Goal: Task Accomplishment & Management: Use online tool/utility

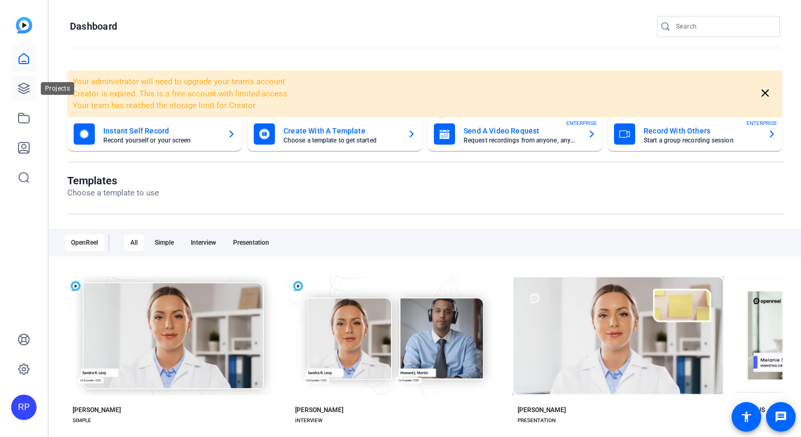
click at [22, 87] on icon at bounding box center [24, 88] width 11 height 11
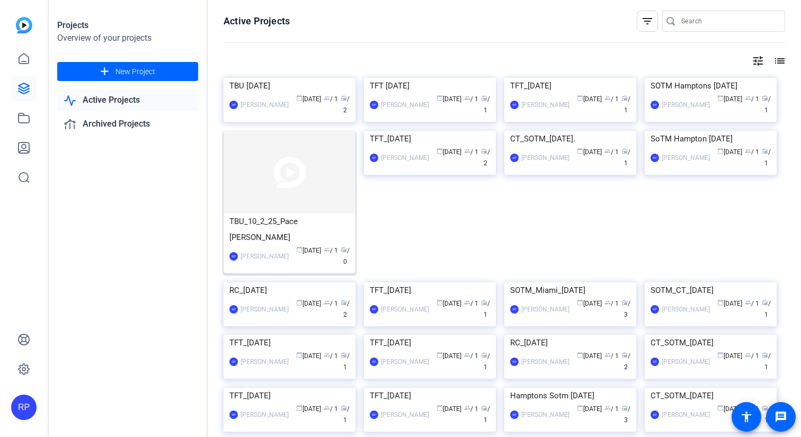
click at [292, 214] on img at bounding box center [290, 172] width 132 height 83
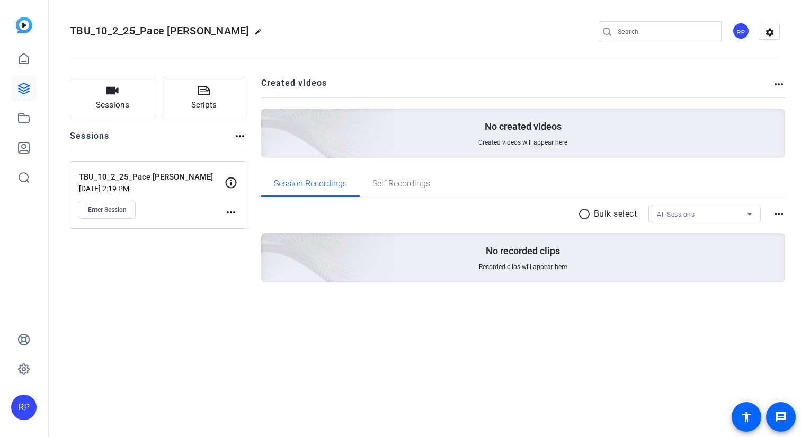
click at [779, 82] on mat-icon "more_horiz" at bounding box center [778, 84] width 13 height 13
click at [771, 32] on div at bounding box center [400, 218] width 801 height 437
click at [770, 36] on mat-icon "settings" at bounding box center [769, 32] width 21 height 16
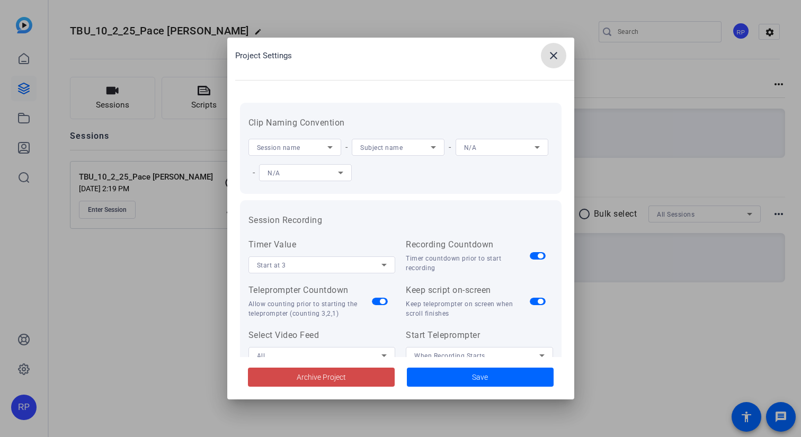
click at [357, 381] on span at bounding box center [321, 376] width 147 height 25
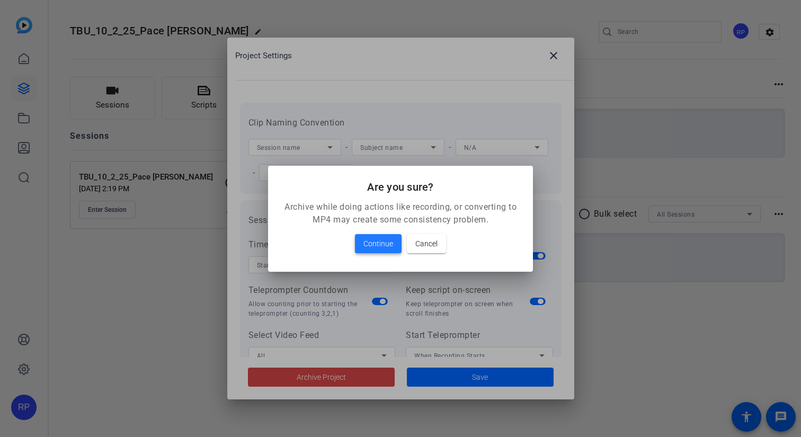
click at [372, 246] on span "Continue" at bounding box center [378, 243] width 30 height 13
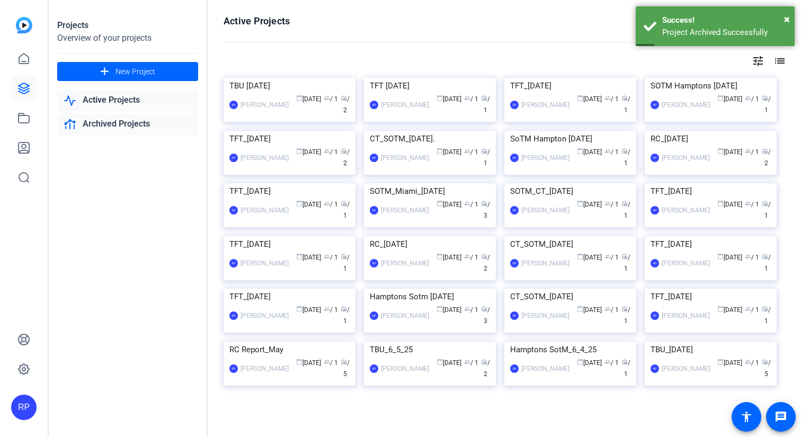
click at [128, 127] on link "Archived Projects" at bounding box center [127, 124] width 141 height 22
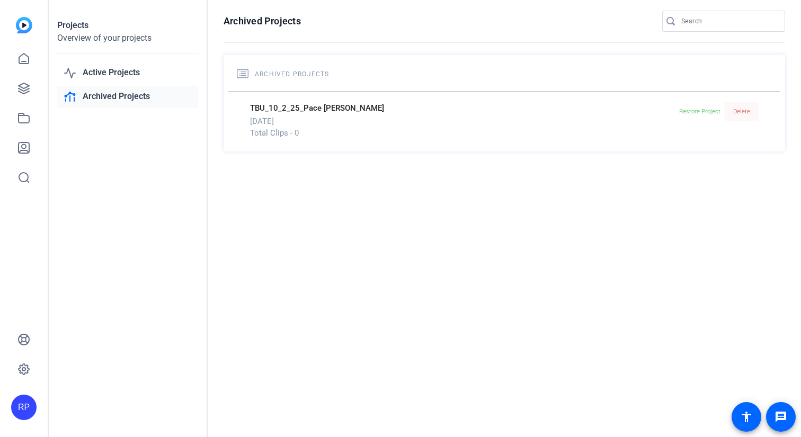
click at [743, 114] on span "Delete" at bounding box center [741, 111] width 17 height 7
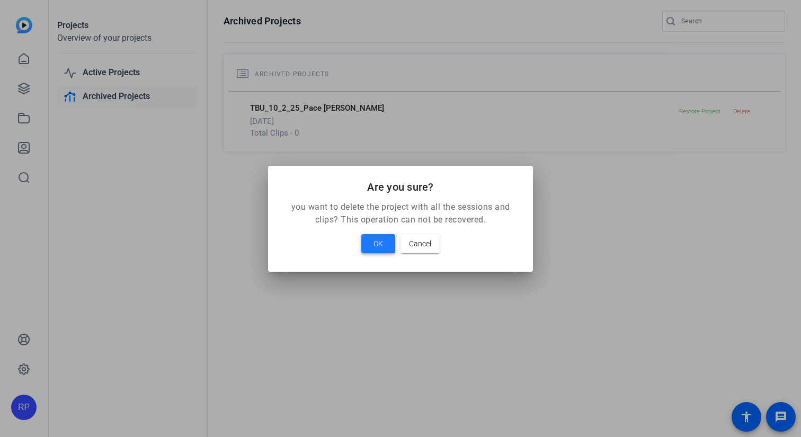
click at [377, 243] on span "OK" at bounding box center [378, 243] width 10 height 13
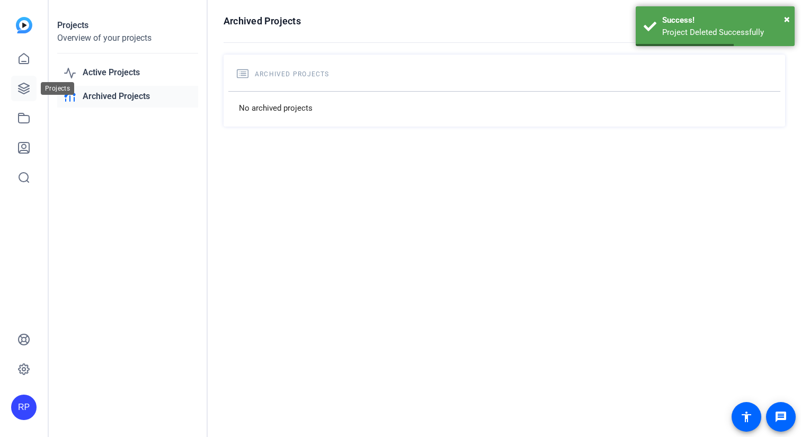
click at [25, 84] on icon at bounding box center [24, 88] width 11 height 11
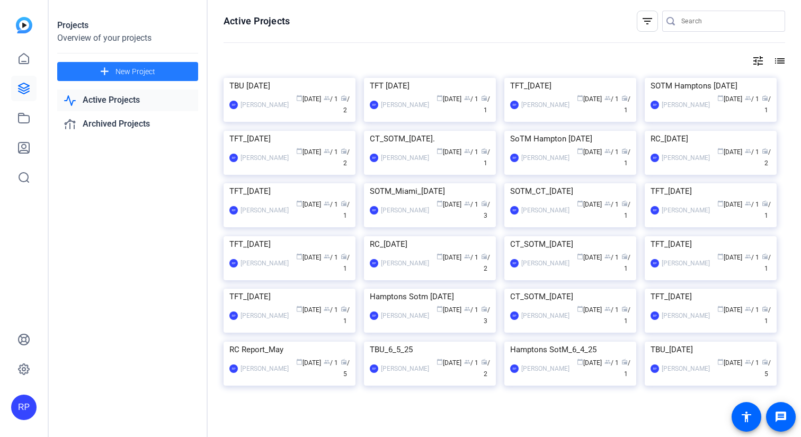
click at [168, 76] on span at bounding box center [127, 71] width 141 height 25
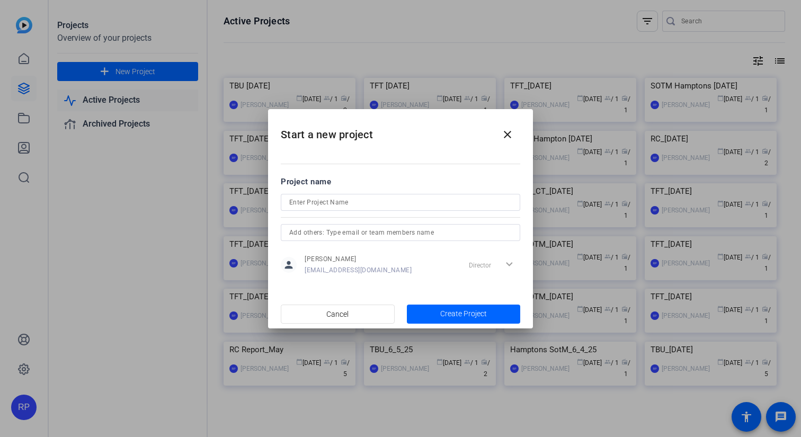
click at [352, 211] on div at bounding box center [400, 217] width 239 height 12
click at [350, 207] on input at bounding box center [400, 202] width 223 height 13
click at [349, 199] on input "RC_[DATE]" at bounding box center [400, 202] width 223 height 13
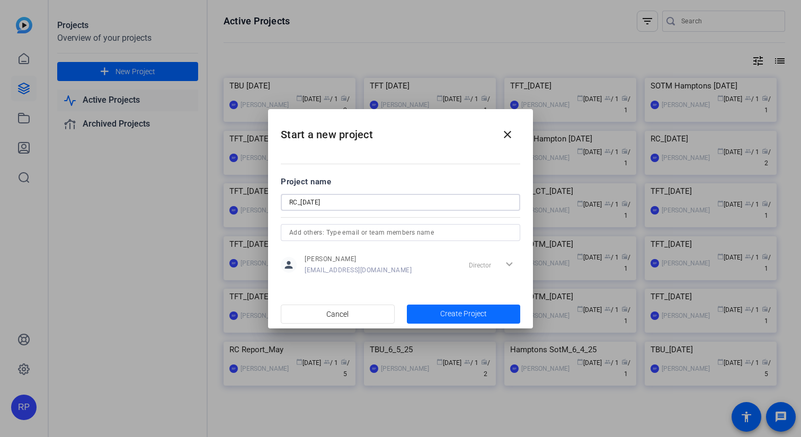
type input "RC_[DATE]"
click at [444, 307] on span "button" at bounding box center [464, 313] width 114 height 25
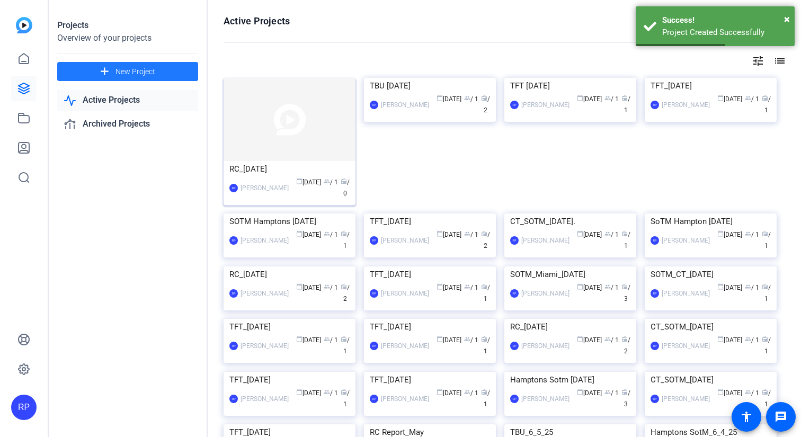
click at [282, 130] on img at bounding box center [290, 119] width 132 height 83
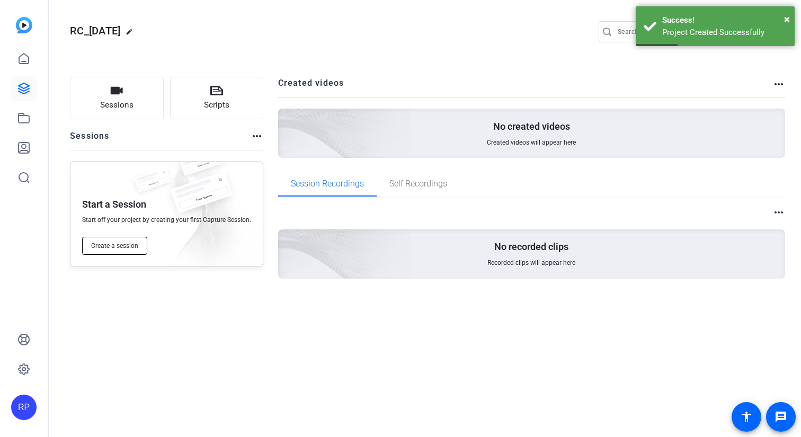
click at [135, 241] on button "Create a session" at bounding box center [114, 246] width 65 height 18
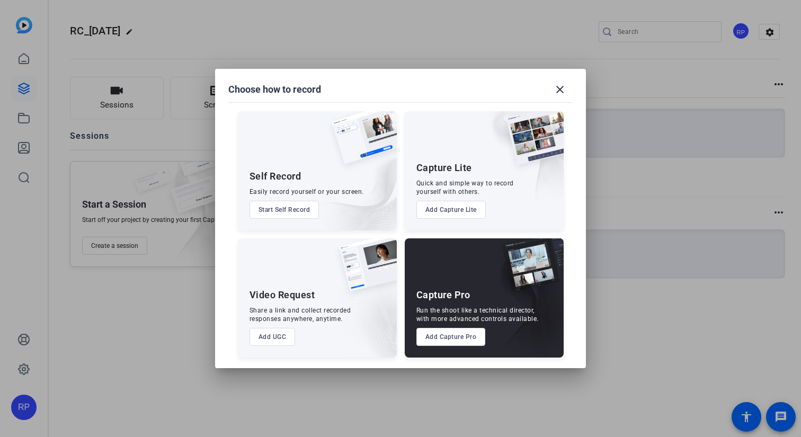
click at [441, 332] on button "Add Capture Pro" at bounding box center [450, 337] width 69 height 18
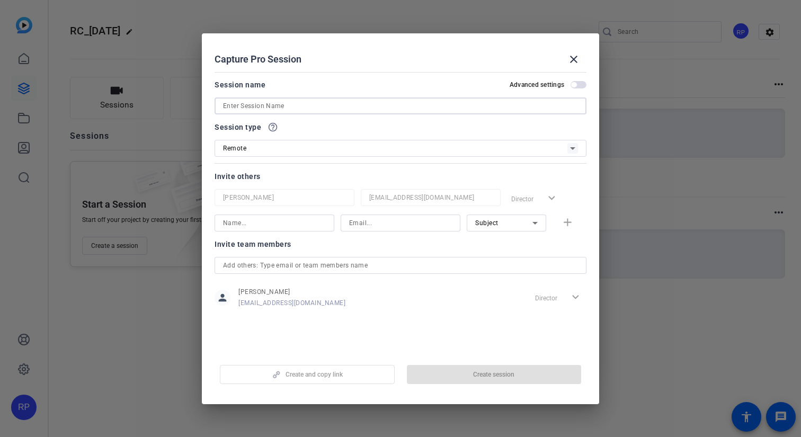
click at [286, 102] on input at bounding box center [400, 106] width 355 height 13
paste input "RC_[DATE]"
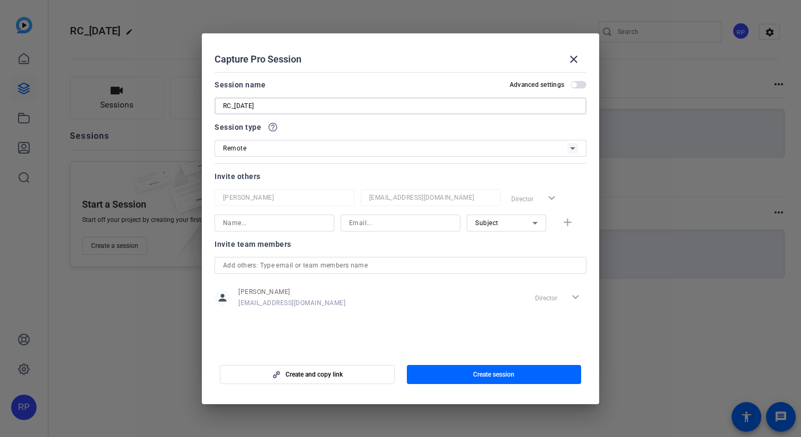
type input "RC_[DATE]"
click at [395, 369] on div "Create and copy link Create session" at bounding box center [401, 370] width 372 height 27
click at [455, 368] on span "button" at bounding box center [494, 374] width 175 height 25
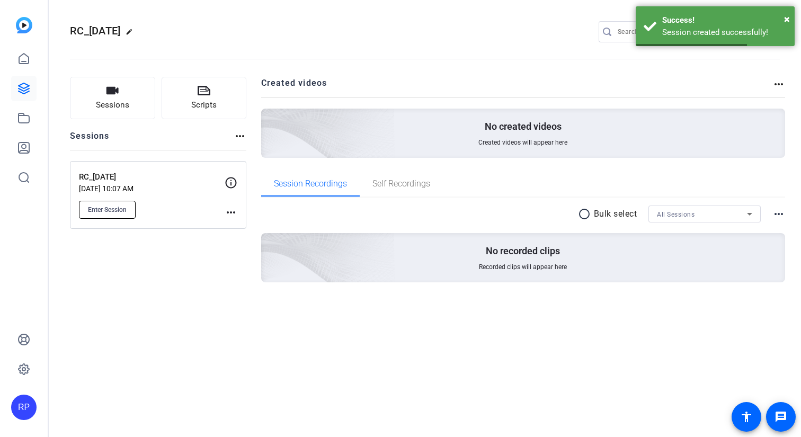
click at [122, 207] on span "Enter Session" at bounding box center [107, 210] width 39 height 8
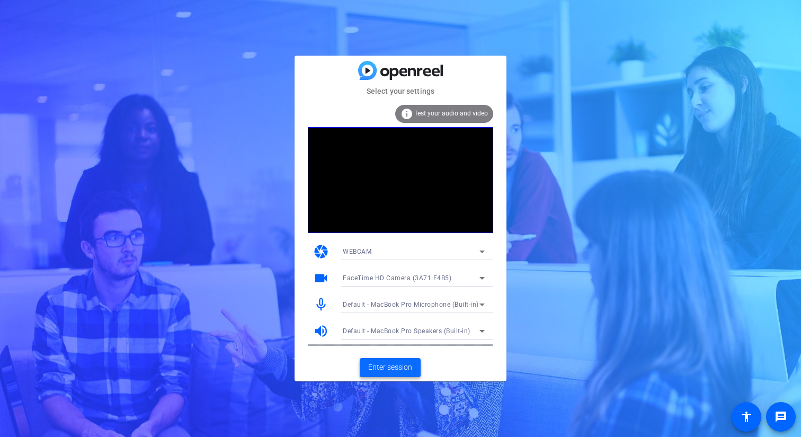
click at [386, 369] on span "Enter session" at bounding box center [390, 367] width 44 height 11
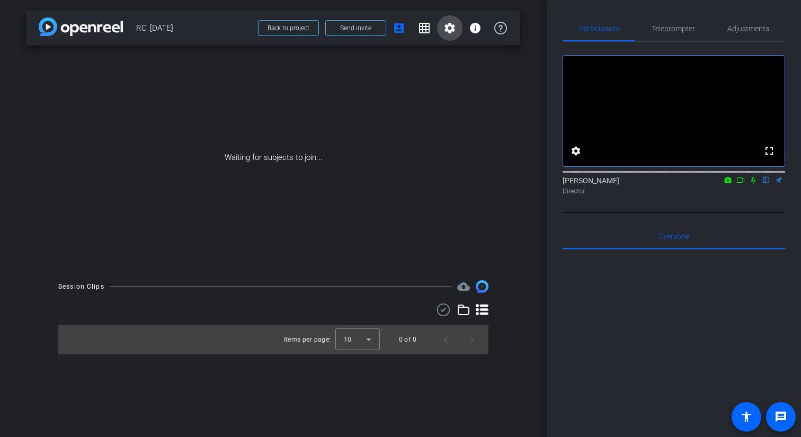
click at [451, 26] on mat-icon "settings" at bounding box center [449, 28] width 13 height 13
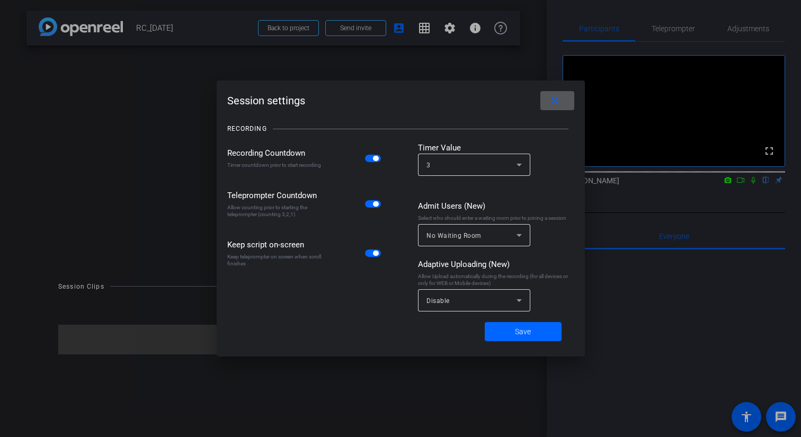
click at [456, 308] on div "Disable" at bounding box center [473, 300] width 95 height 22
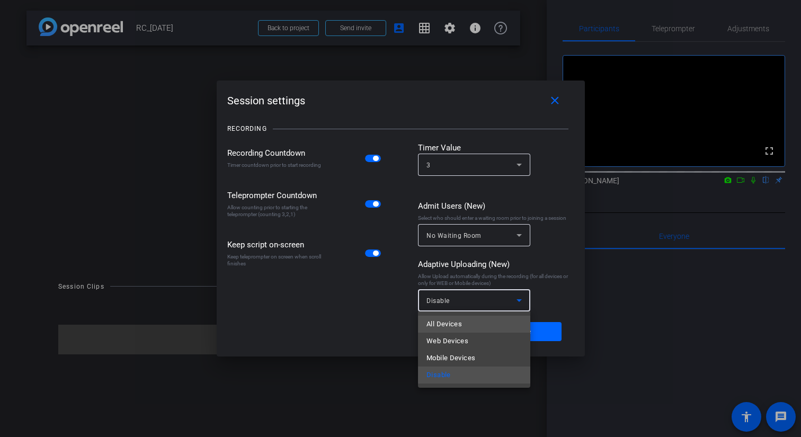
click at [451, 318] on span "All Devices" at bounding box center [443, 324] width 35 height 13
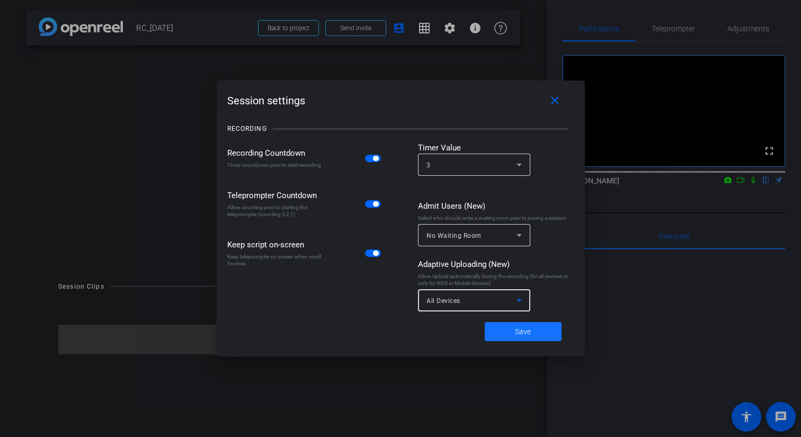
click at [506, 330] on span at bounding box center [523, 331] width 77 height 25
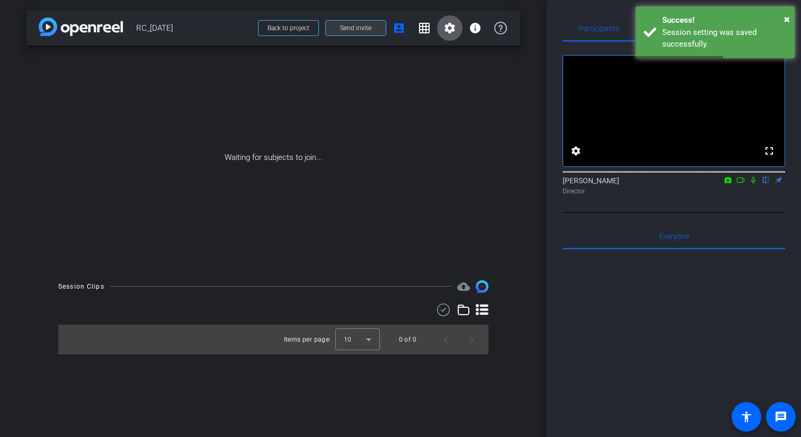
click at [355, 30] on span "Send invite" at bounding box center [355, 28] width 31 height 8
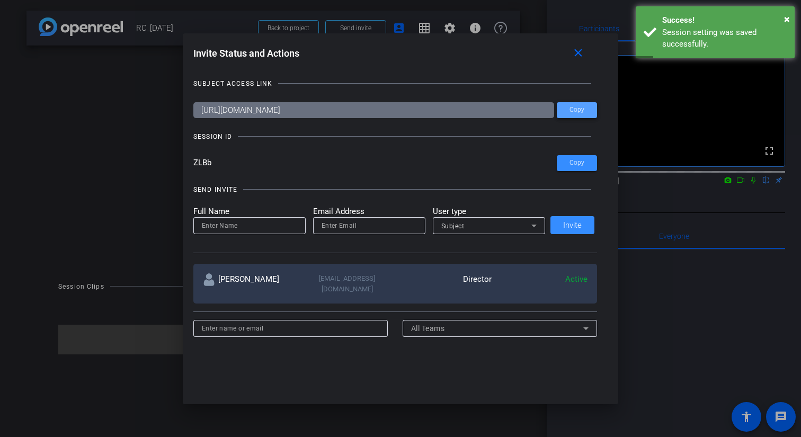
click at [571, 110] on span "Copy" at bounding box center [576, 110] width 15 height 8
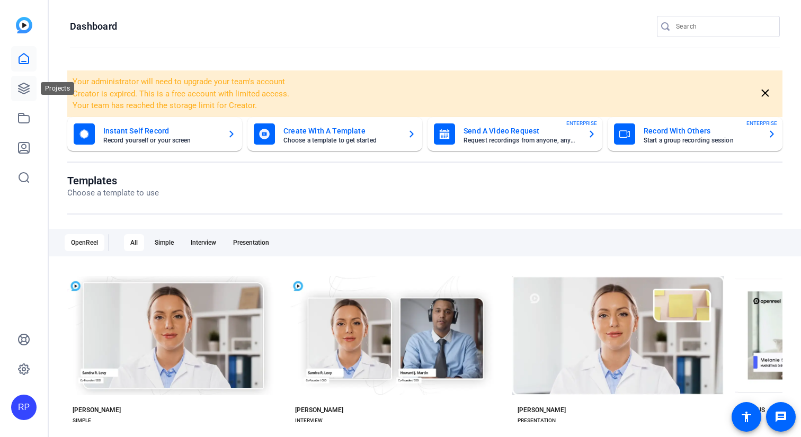
click at [24, 86] on icon at bounding box center [23, 88] width 13 height 13
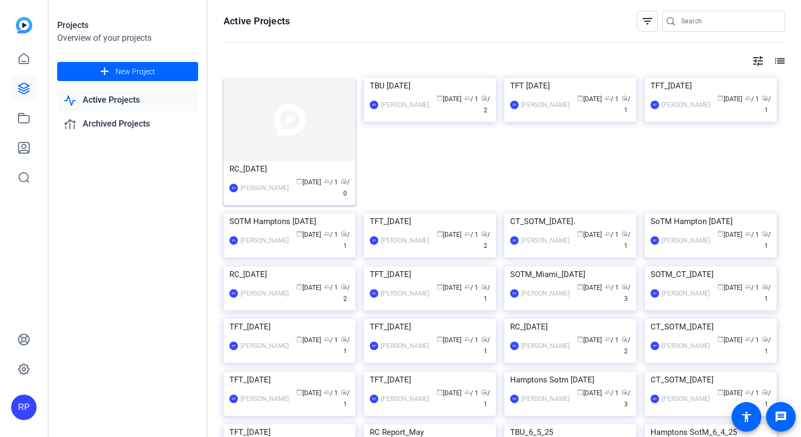
click at [250, 127] on img at bounding box center [290, 119] width 132 height 83
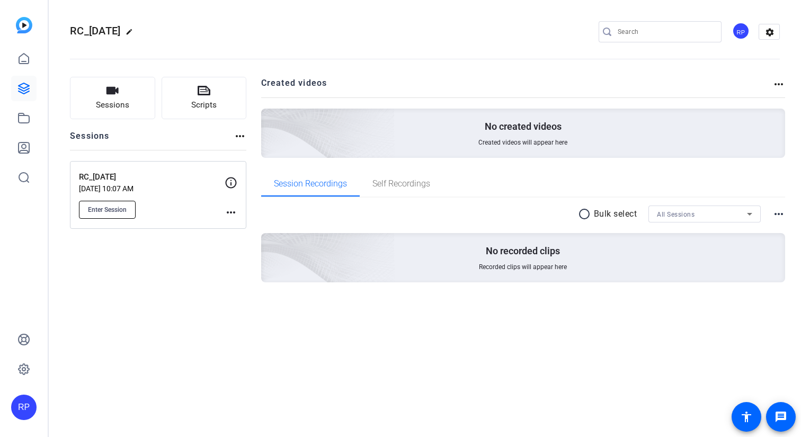
click at [124, 211] on span "Enter Session" at bounding box center [107, 210] width 39 height 8
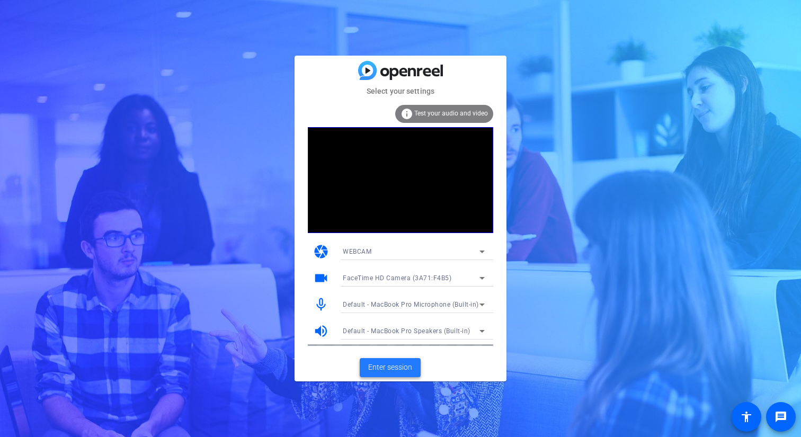
click at [387, 364] on span "Enter session" at bounding box center [390, 367] width 44 height 11
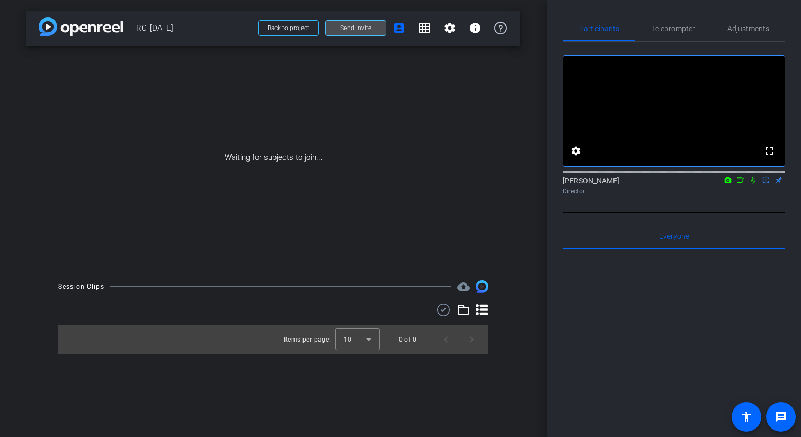
click at [341, 33] on span at bounding box center [356, 27] width 60 height 25
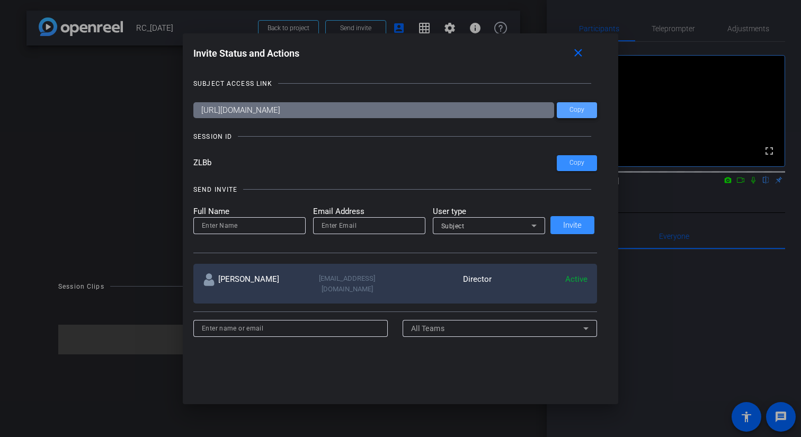
click at [590, 111] on span at bounding box center [577, 109] width 40 height 25
click at [583, 52] on span at bounding box center [580, 53] width 34 height 25
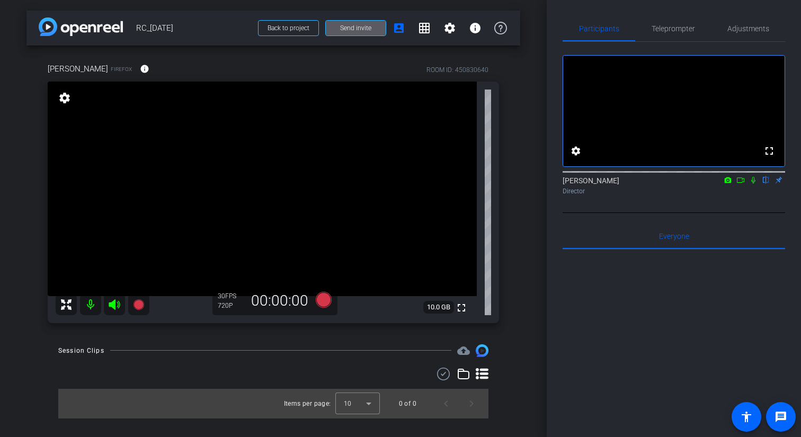
click at [751, 66] on video at bounding box center [673, 111] width 221 height 111
click at [752, 30] on span "Adjustments" at bounding box center [748, 28] width 42 height 7
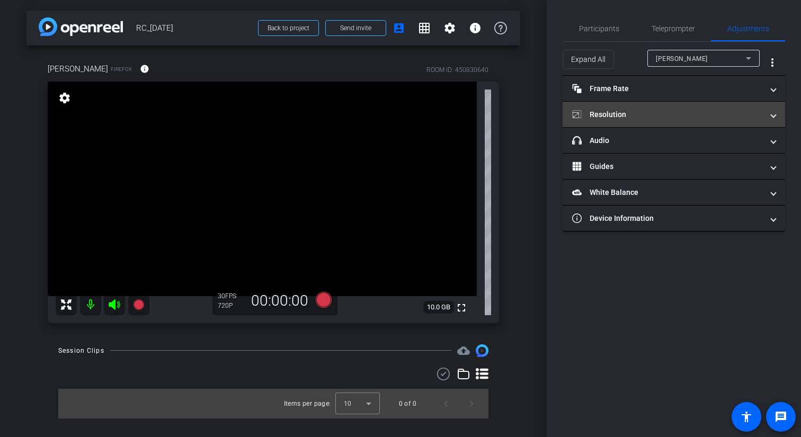
click at [669, 111] on mat-panel-title "Resolution" at bounding box center [667, 114] width 191 height 11
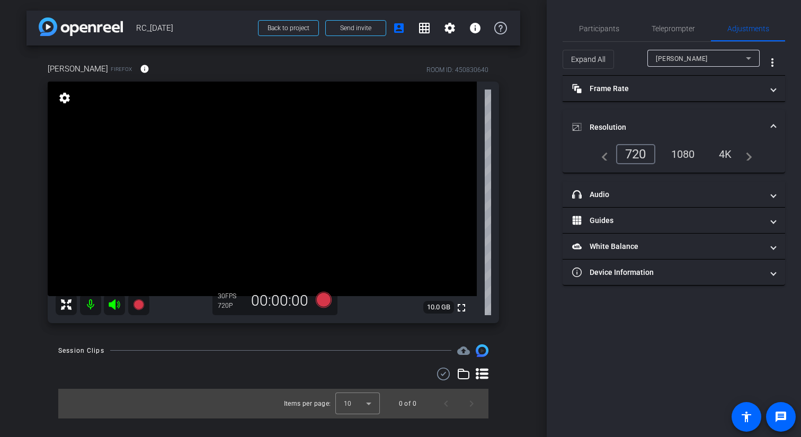
click at [684, 156] on div "1080" at bounding box center [683, 154] width 40 height 18
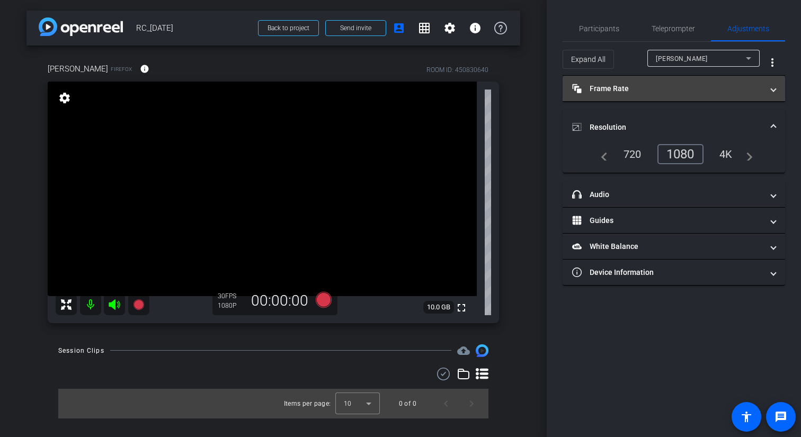
click at [661, 99] on mat-expansion-panel-header "Frame Rate Frame Rate" at bounding box center [674, 88] width 223 height 25
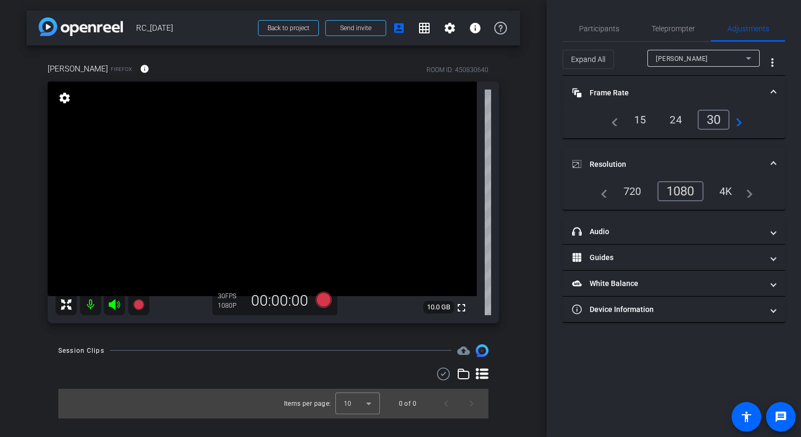
click at [671, 125] on div "24" at bounding box center [676, 120] width 28 height 18
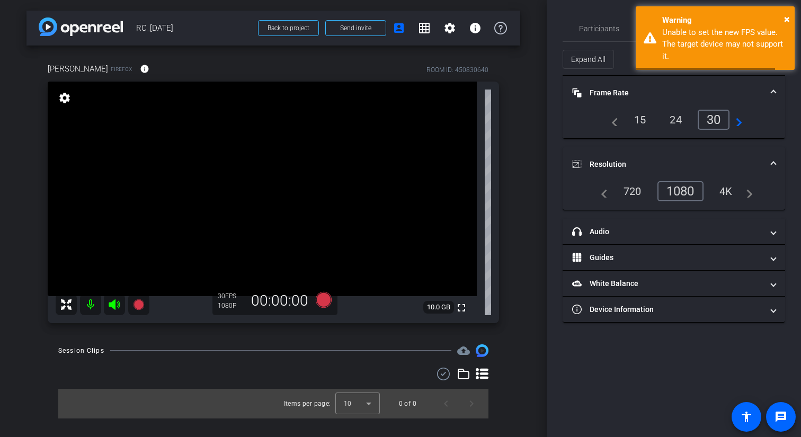
click at [674, 124] on div "24" at bounding box center [676, 120] width 28 height 18
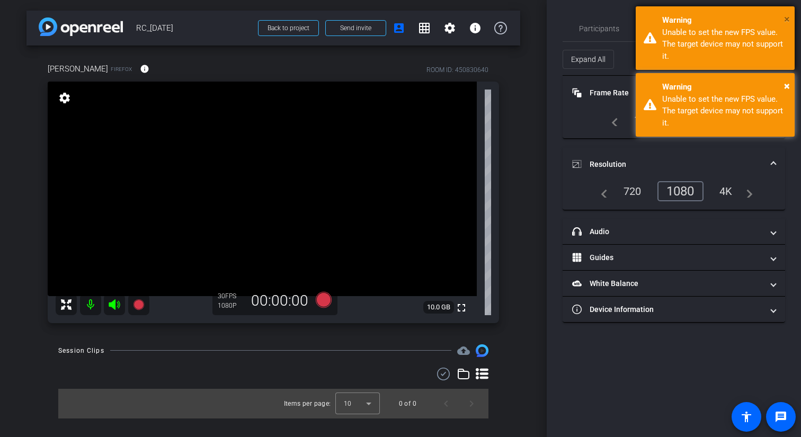
click at [787, 18] on span "×" at bounding box center [787, 19] width 6 height 13
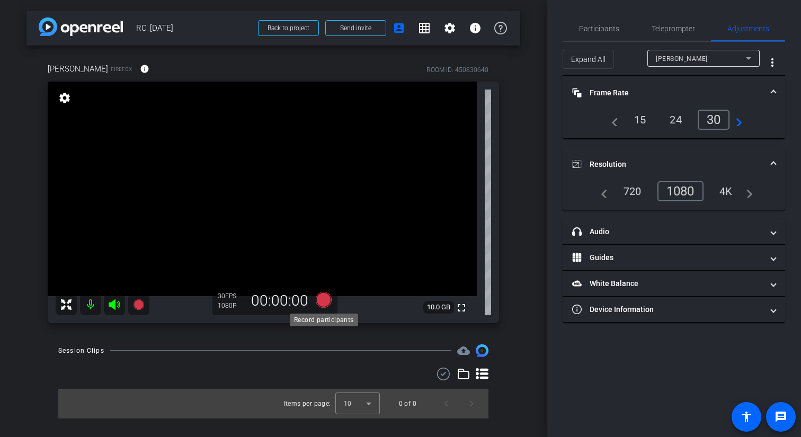
click at [319, 297] on icon at bounding box center [324, 299] width 16 height 16
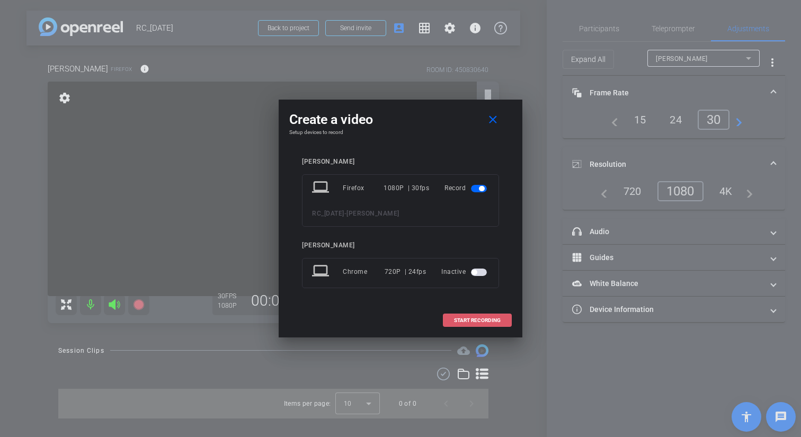
click at [472, 323] on span "START RECORDING" at bounding box center [477, 320] width 47 height 5
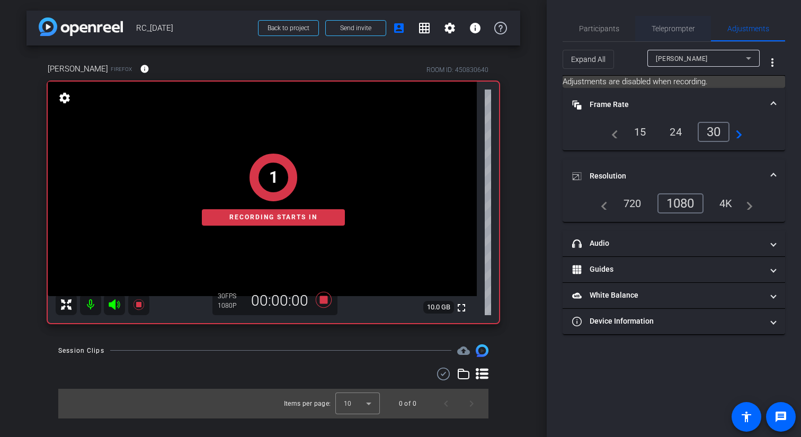
click at [662, 33] on span "Teleprompter" at bounding box center [673, 28] width 43 height 25
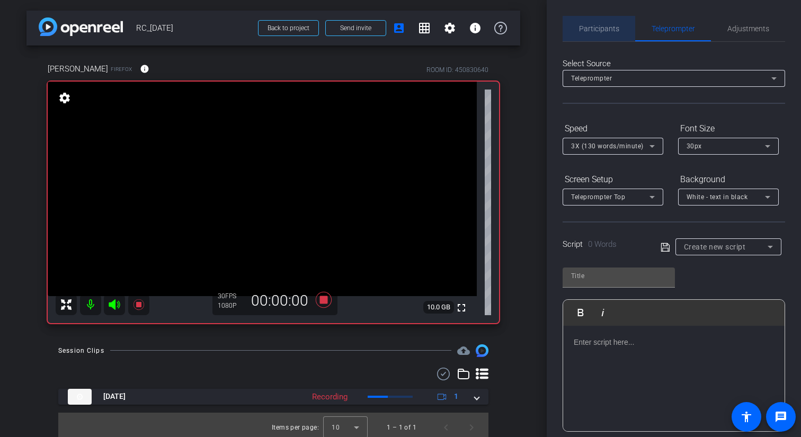
click at [609, 33] on span "Participants" at bounding box center [599, 28] width 40 height 25
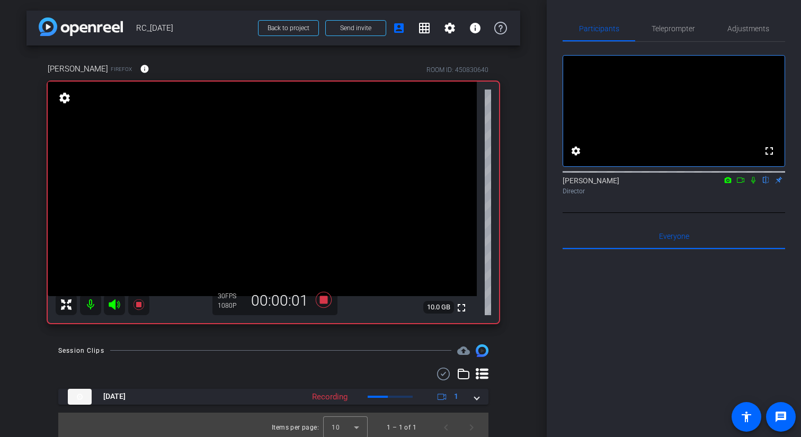
click at [753, 184] on icon at bounding box center [753, 180] width 4 height 7
click at [756, 184] on icon at bounding box center [753, 179] width 8 height 7
click at [752, 184] on icon at bounding box center [753, 179] width 8 height 7
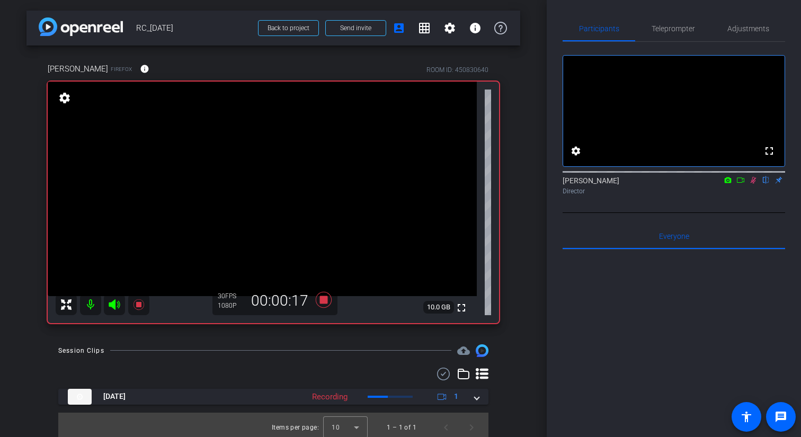
click at [752, 184] on icon at bounding box center [753, 179] width 8 height 7
click at [744, 33] on span "Adjustments" at bounding box center [748, 28] width 42 height 25
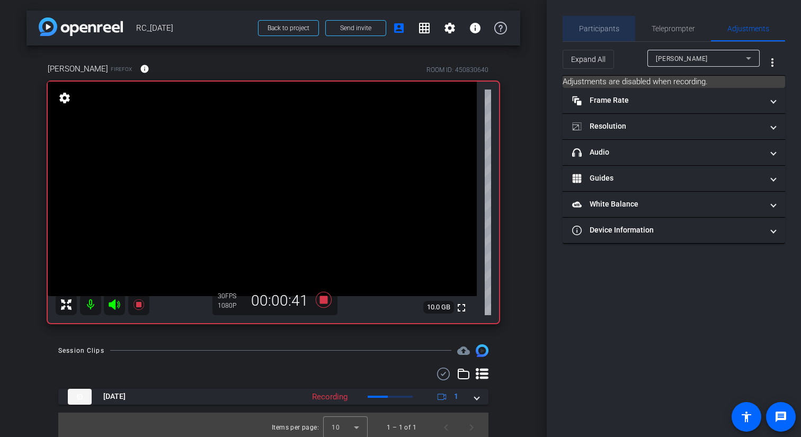
click at [610, 30] on span "Participants" at bounding box center [599, 28] width 40 height 7
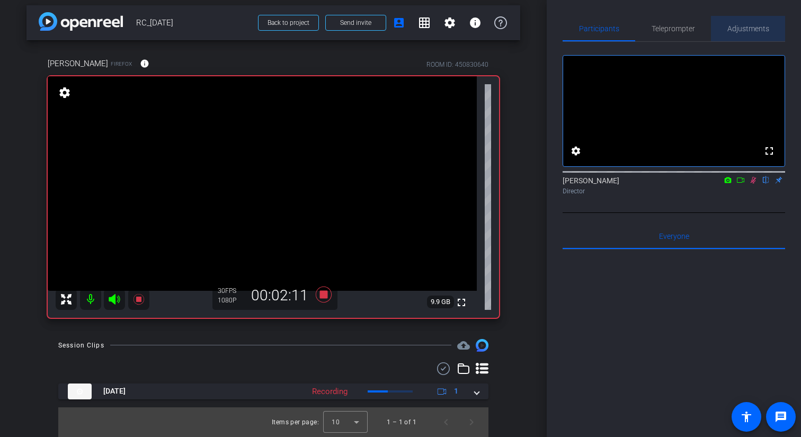
click at [752, 23] on span "Adjustments" at bounding box center [748, 28] width 42 height 25
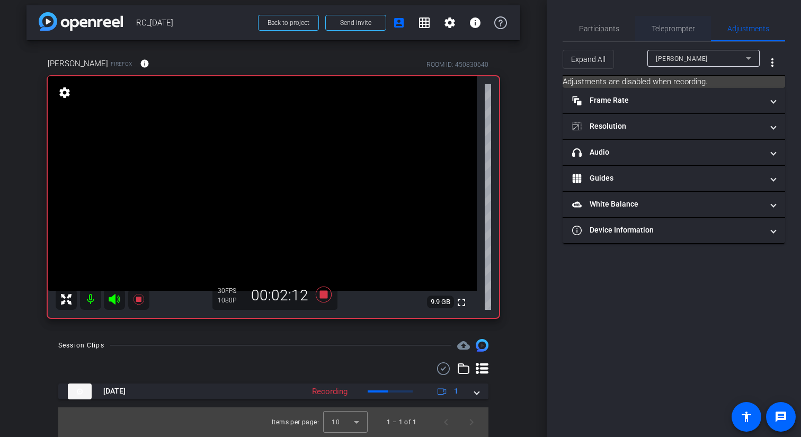
click at [681, 28] on span "Teleprompter" at bounding box center [673, 28] width 43 height 7
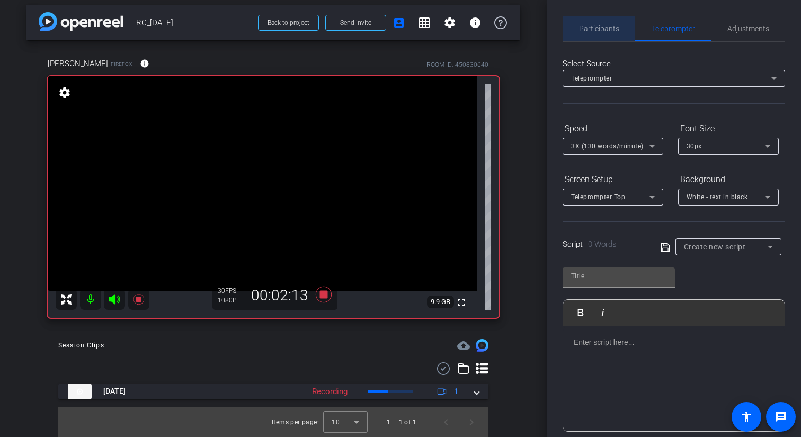
click at [602, 30] on span "Participants" at bounding box center [599, 28] width 40 height 7
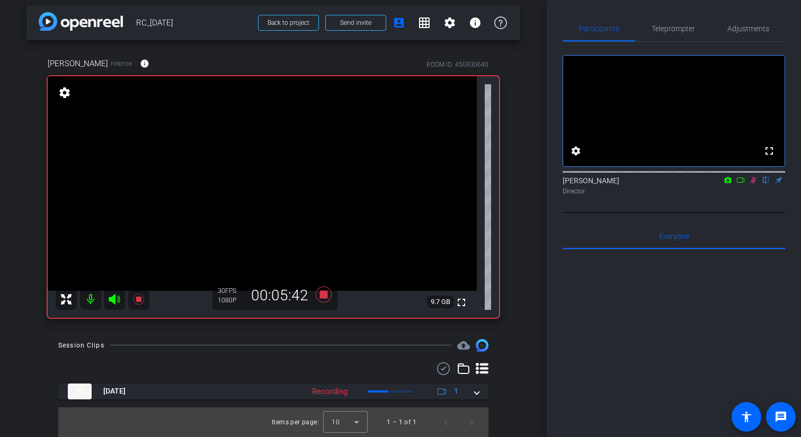
click at [752, 184] on icon at bounding box center [753, 179] width 8 height 7
click at [754, 184] on icon at bounding box center [753, 179] width 8 height 7
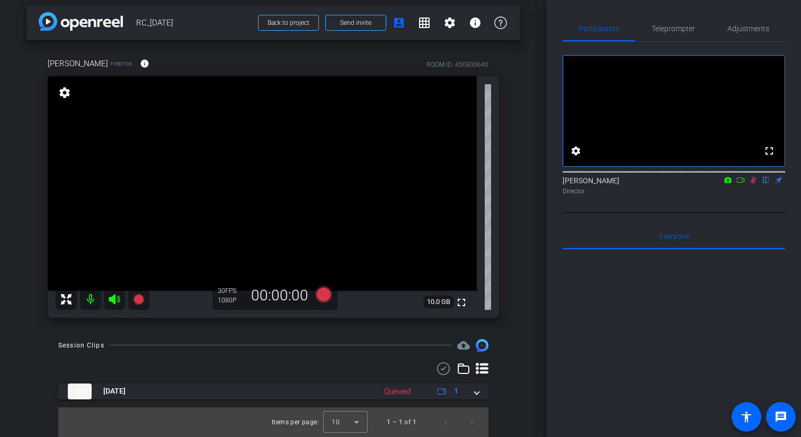
click at [754, 184] on icon at bounding box center [754, 180] width 6 height 7
click at [327, 298] on icon at bounding box center [324, 294] width 16 height 16
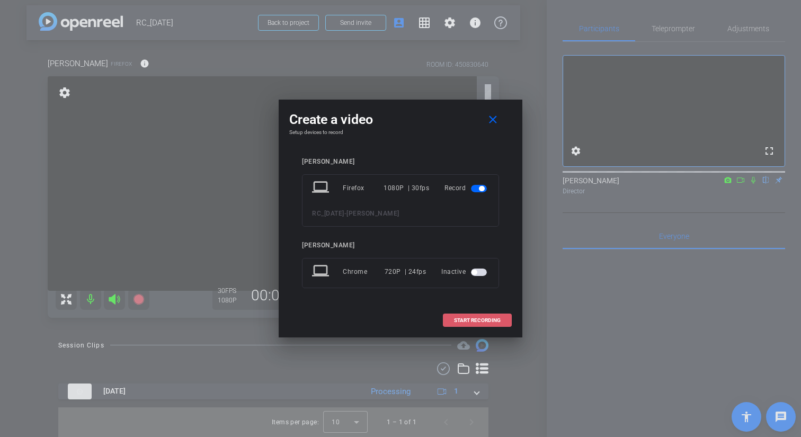
click at [484, 321] on span "START RECORDING" at bounding box center [477, 320] width 47 height 5
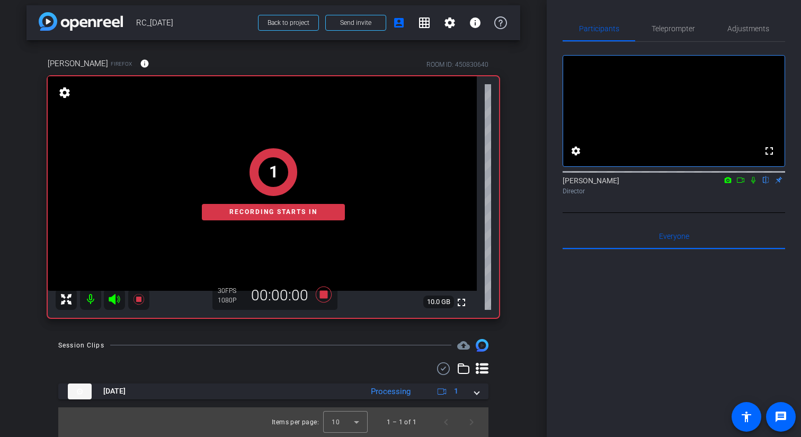
click at [753, 184] on icon at bounding box center [753, 179] width 8 height 7
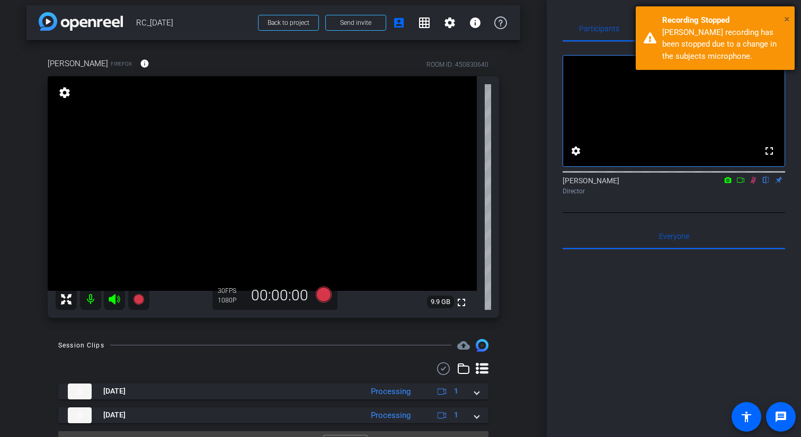
click at [787, 17] on span "×" at bounding box center [787, 19] width 6 height 13
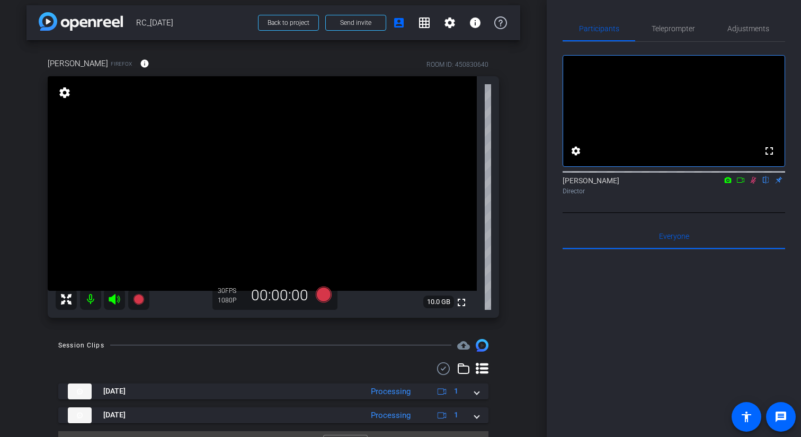
click at [753, 184] on icon at bounding box center [754, 180] width 6 height 7
click at [728, 31] on span "Adjustments" at bounding box center [748, 28] width 42 height 7
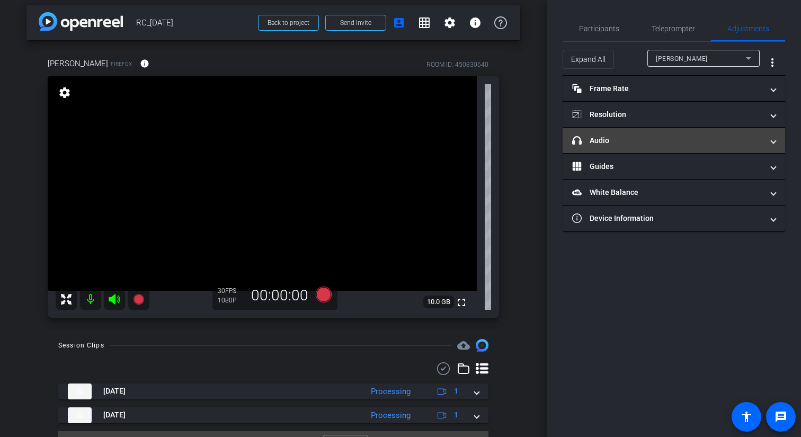
click at [653, 135] on mat-panel-title "headphone icon Audio" at bounding box center [667, 140] width 191 height 11
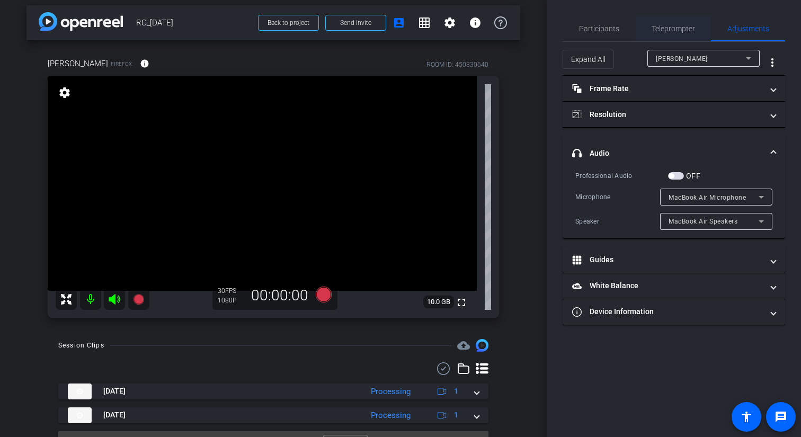
click at [677, 32] on span "Teleprompter" at bounding box center [673, 28] width 43 height 7
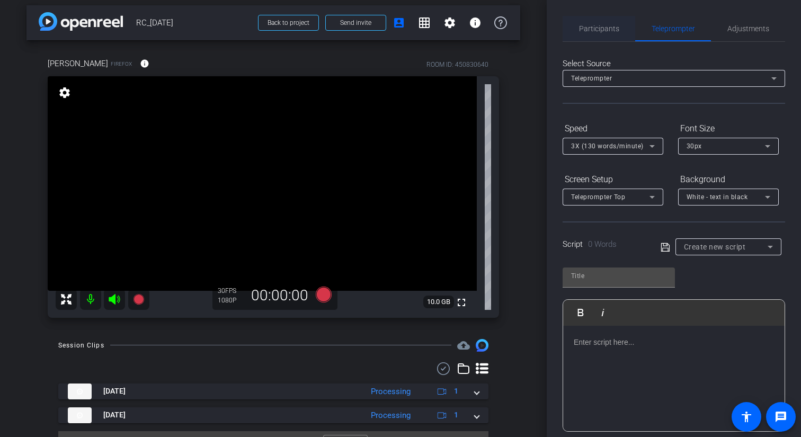
click at [598, 30] on span "Participants" at bounding box center [599, 28] width 40 height 7
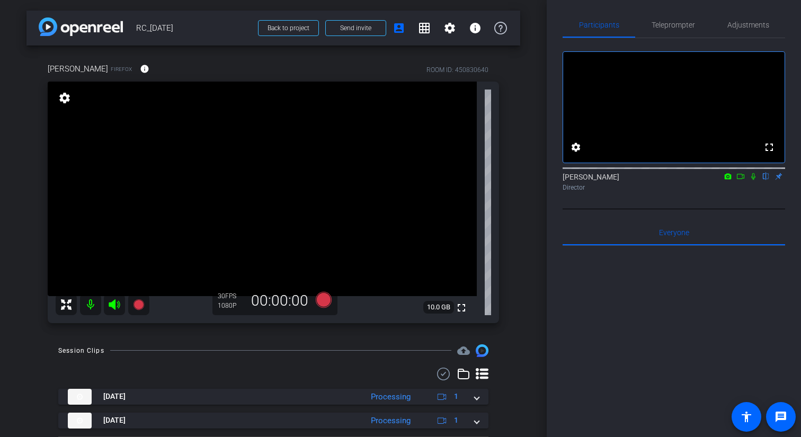
scroll to position [1, 0]
click at [327, 299] on icon at bounding box center [324, 298] width 16 height 16
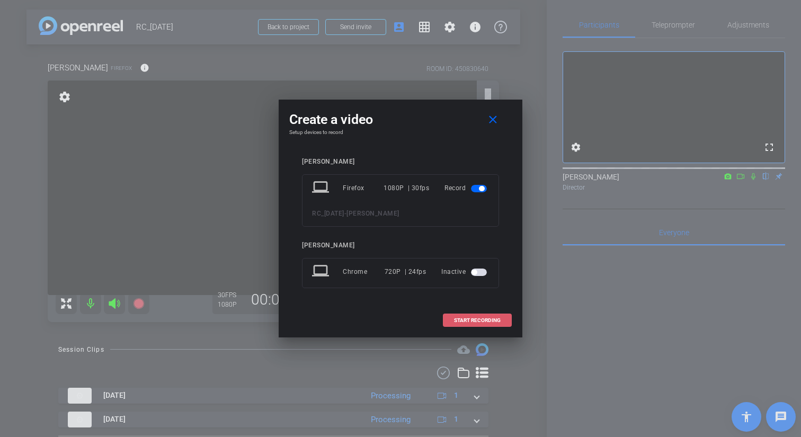
click at [459, 318] on span "START RECORDING" at bounding box center [477, 320] width 47 height 5
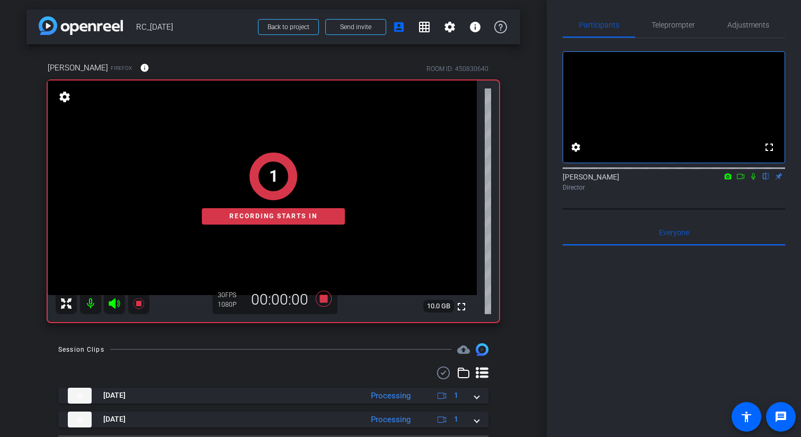
click at [754, 180] on icon at bounding box center [753, 176] width 8 height 7
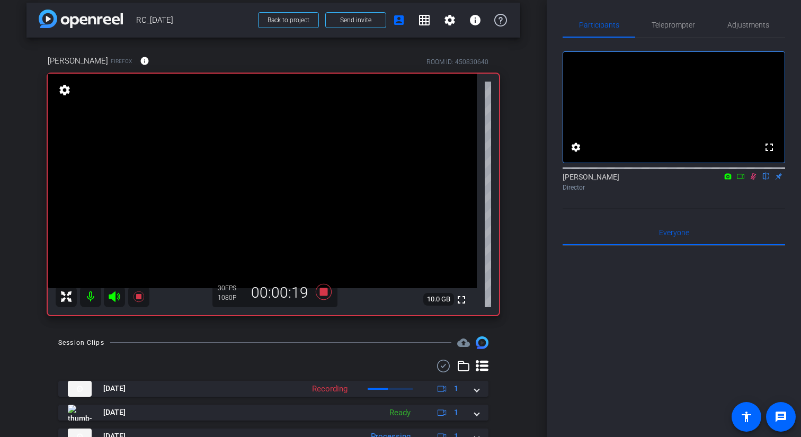
scroll to position [9, 0]
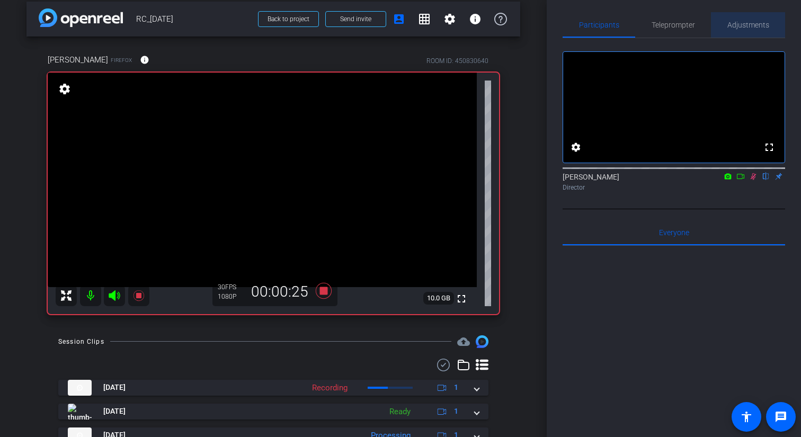
click at [751, 25] on span "Adjustments" at bounding box center [748, 24] width 42 height 7
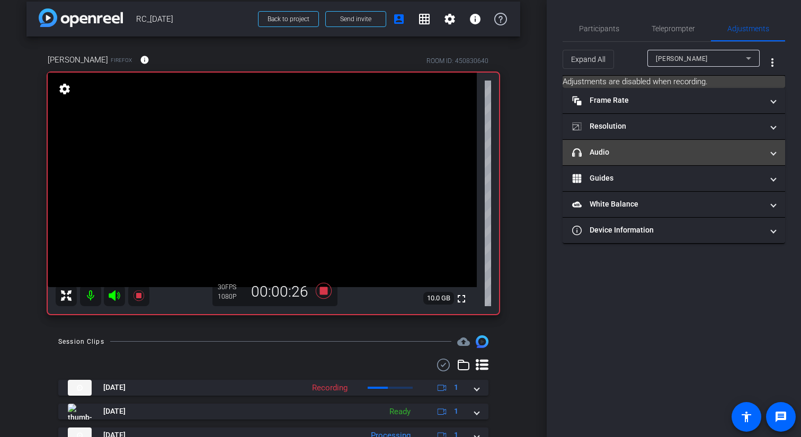
click at [675, 141] on mat-expansion-panel-header "headphone icon Audio" at bounding box center [674, 152] width 223 height 25
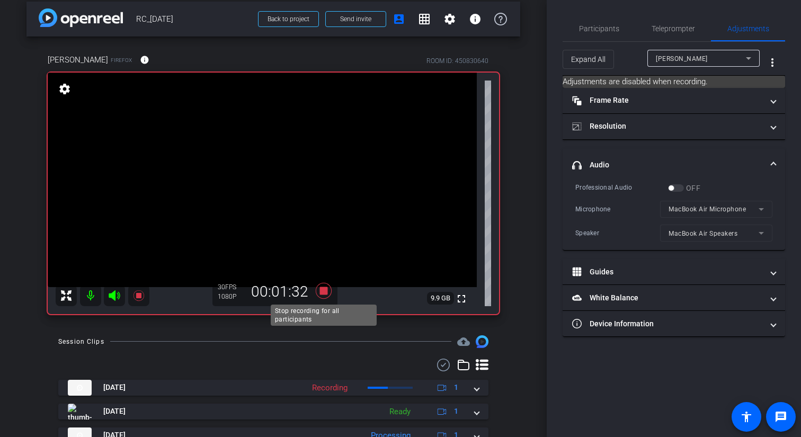
click at [326, 295] on icon at bounding box center [323, 290] width 25 height 19
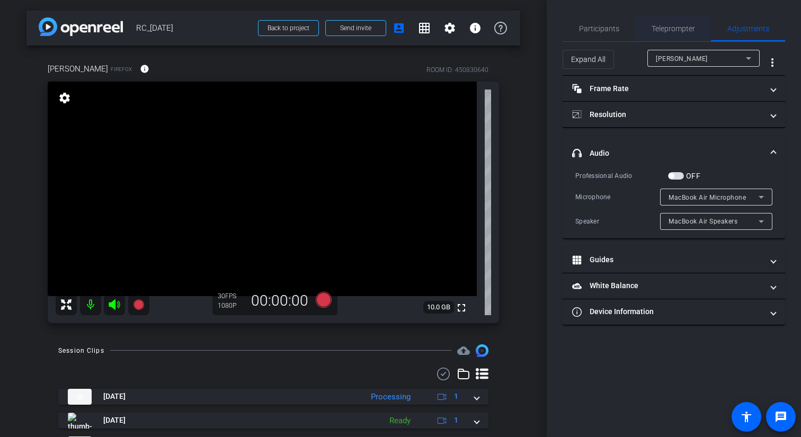
click at [674, 25] on span "Teleprompter" at bounding box center [673, 28] width 43 height 7
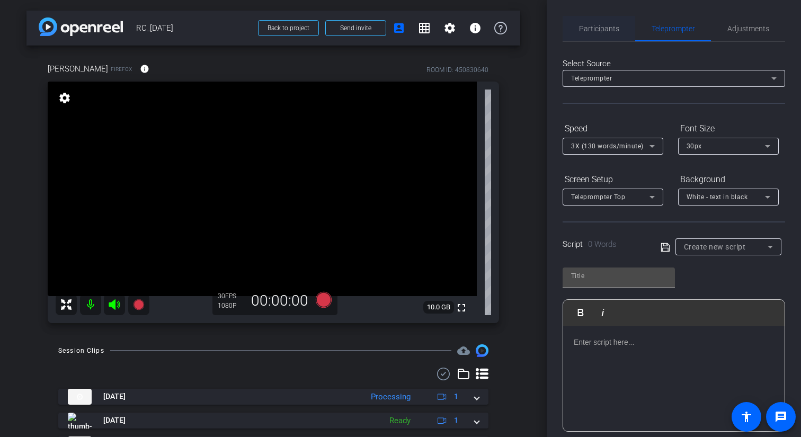
click at [607, 32] on span "Participants" at bounding box center [599, 28] width 40 height 7
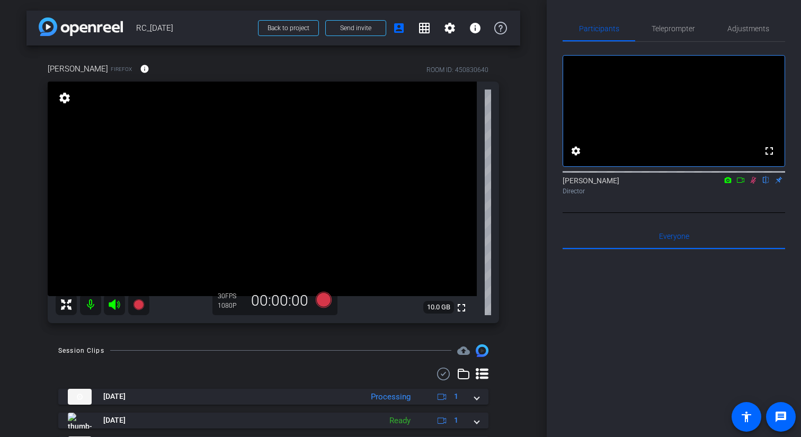
click at [752, 184] on icon at bounding box center [753, 179] width 8 height 7
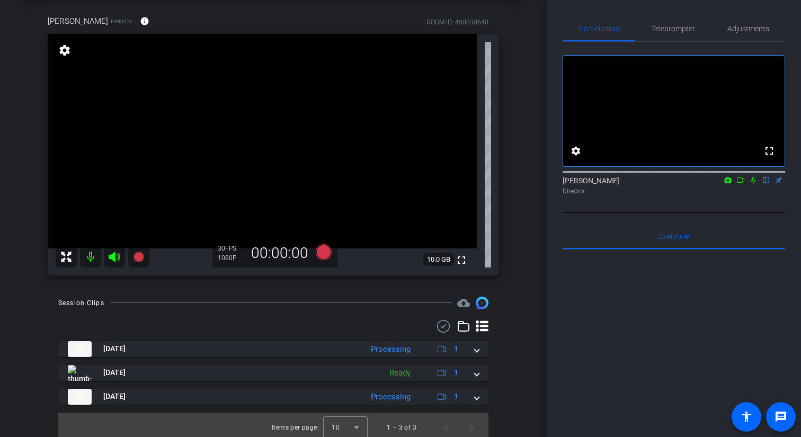
scroll to position [53, 0]
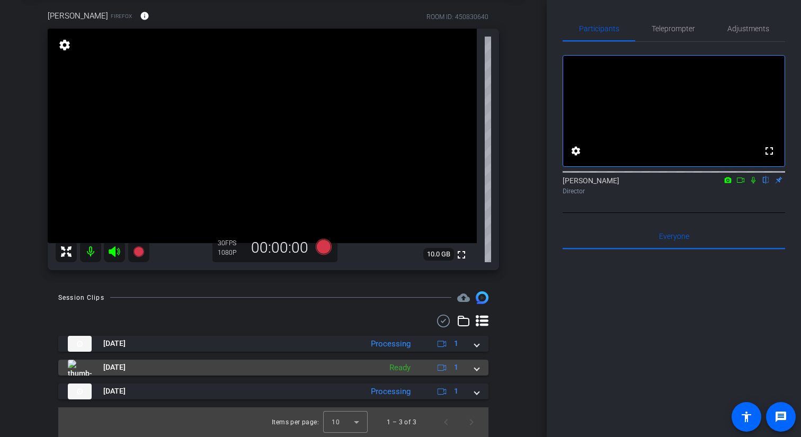
click at [476, 369] on span at bounding box center [477, 367] width 4 height 11
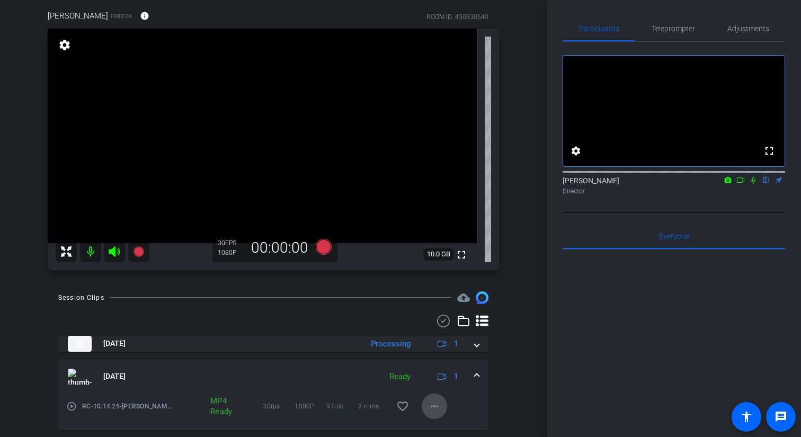
click at [435, 402] on mat-icon "more_horiz" at bounding box center [434, 406] width 13 height 13
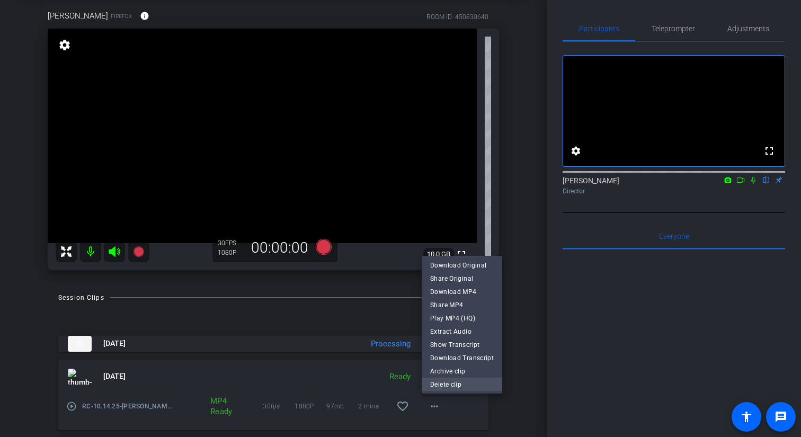
click at [447, 385] on span "Delete clip" at bounding box center [462, 384] width 64 height 13
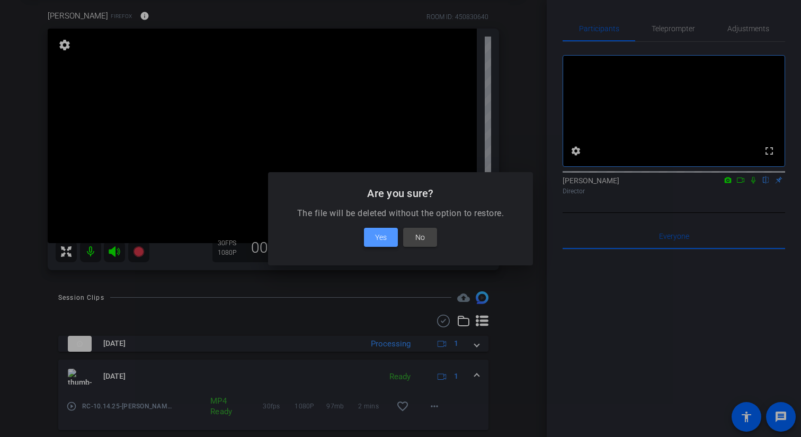
click at [385, 237] on span "Yes" at bounding box center [381, 237] width 12 height 13
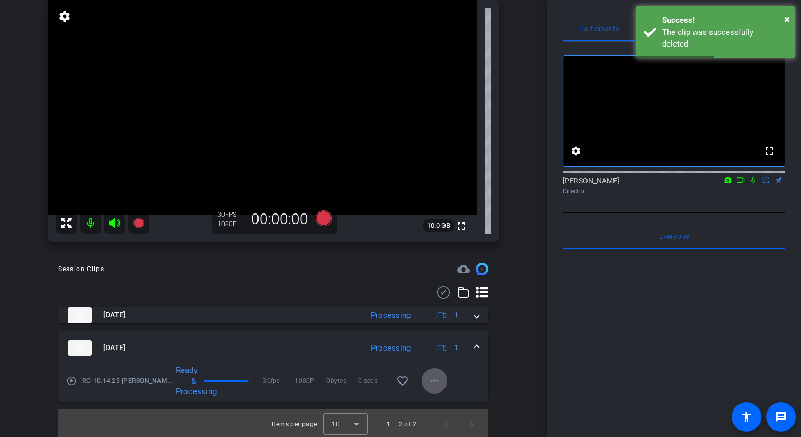
scroll to position [84, 0]
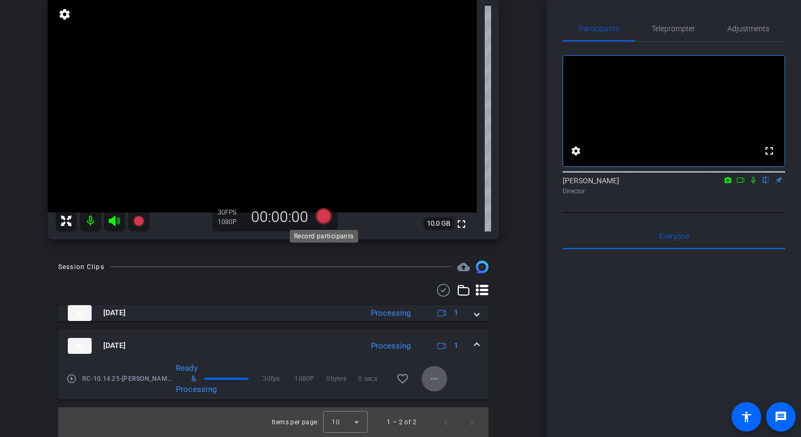
click at [324, 218] on icon at bounding box center [324, 216] width 16 height 16
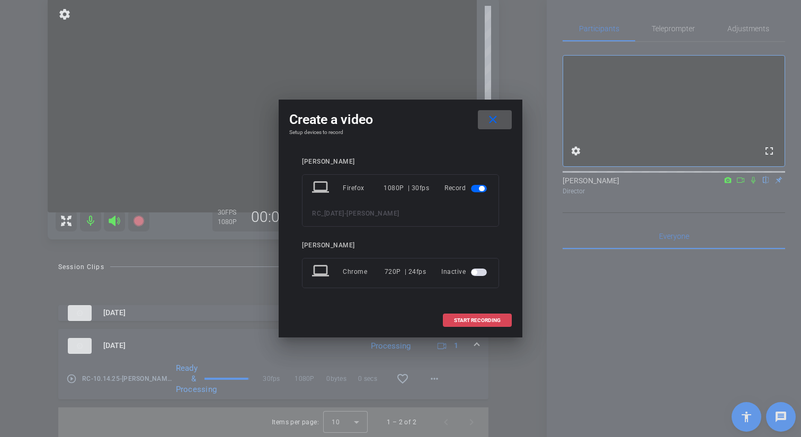
click at [456, 320] on span "START RECORDING" at bounding box center [477, 320] width 47 height 5
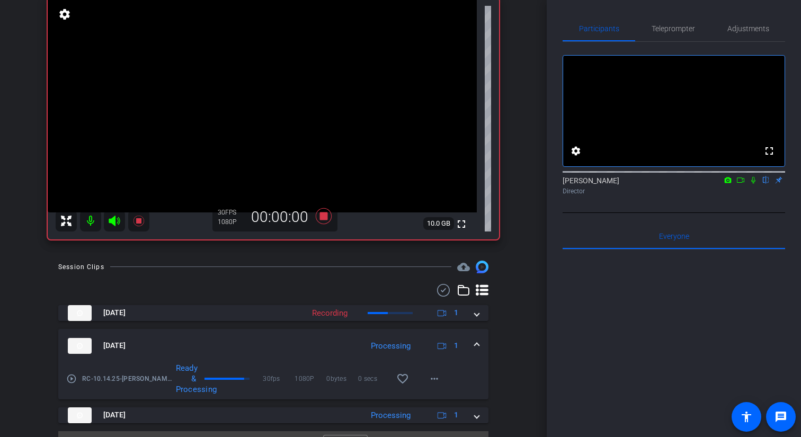
click at [753, 184] on icon at bounding box center [753, 180] width 4 height 7
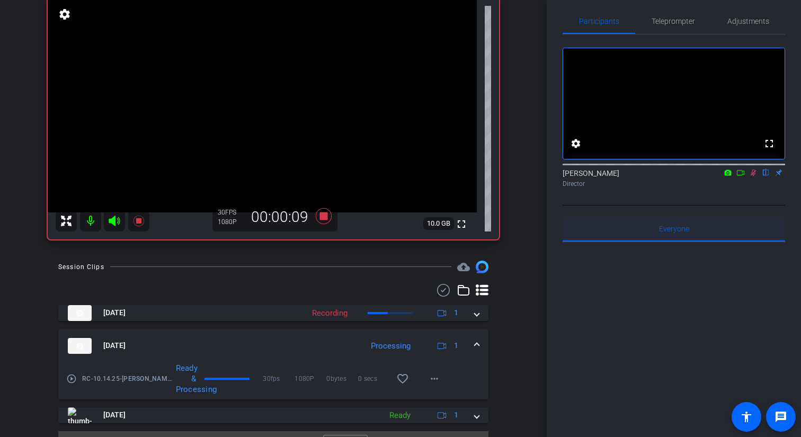
scroll to position [0, 0]
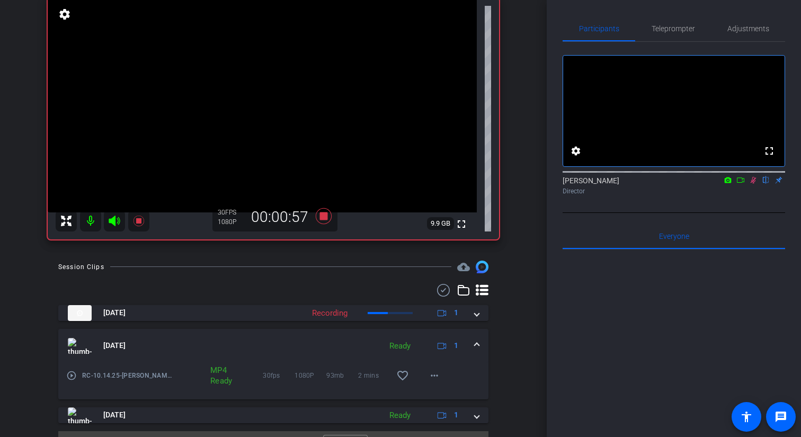
click at [752, 184] on icon at bounding box center [754, 180] width 6 height 7
click at [754, 184] on icon at bounding box center [753, 180] width 4 height 7
click at [754, 184] on icon at bounding box center [754, 180] width 6 height 7
click at [754, 184] on icon at bounding box center [753, 180] width 4 height 7
click at [754, 184] on icon at bounding box center [754, 180] width 6 height 7
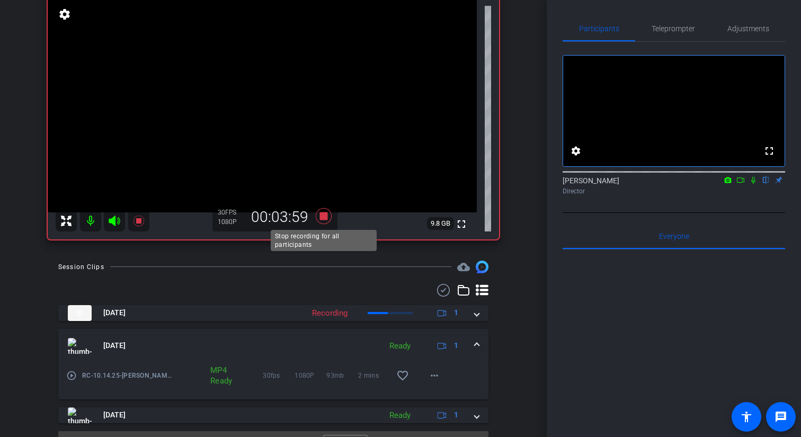
click at [325, 220] on icon at bounding box center [323, 216] width 25 height 19
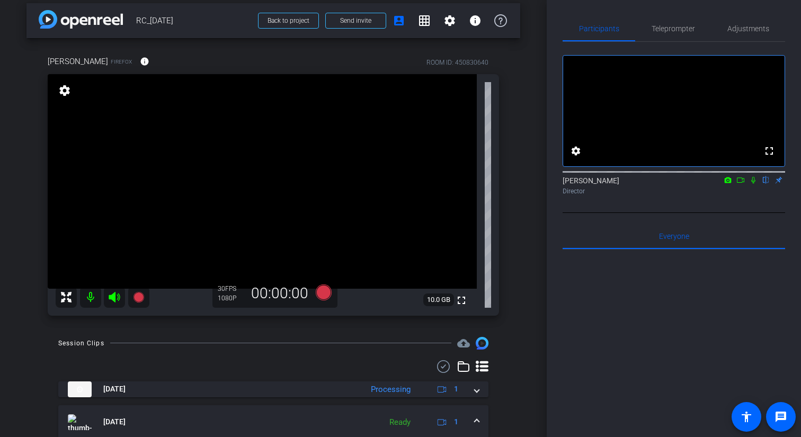
scroll to position [1, 0]
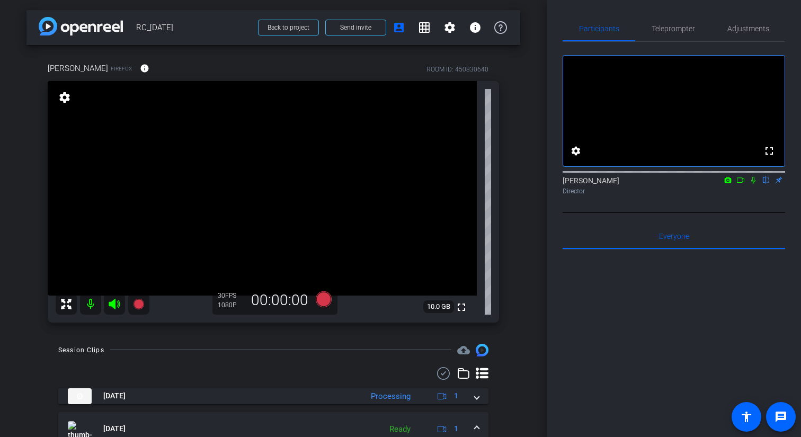
click at [526, 159] on div "arrow_back RC_10.14.25 Back to project Send invite account_box grid_on settings…" at bounding box center [273, 217] width 547 height 437
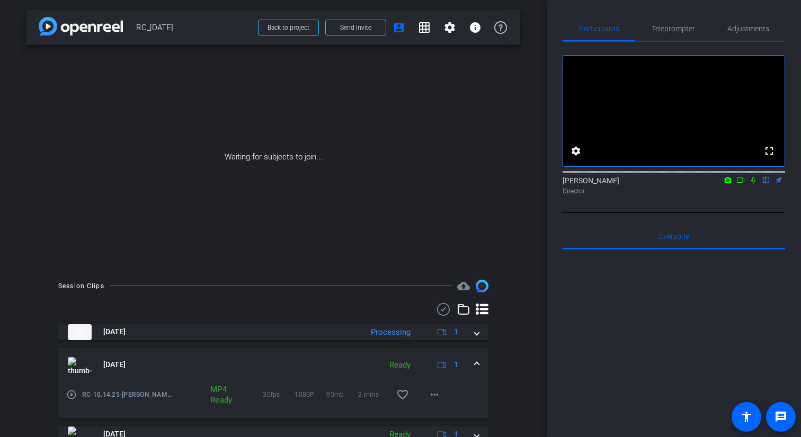
scroll to position [43, 0]
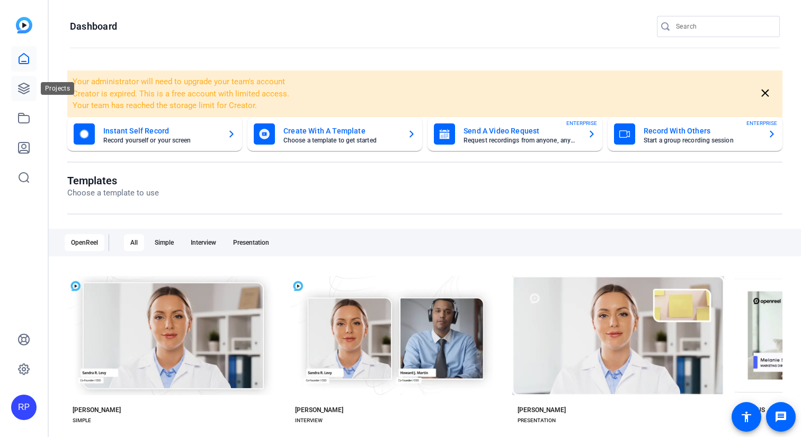
click at [21, 86] on icon at bounding box center [23, 88] width 13 height 13
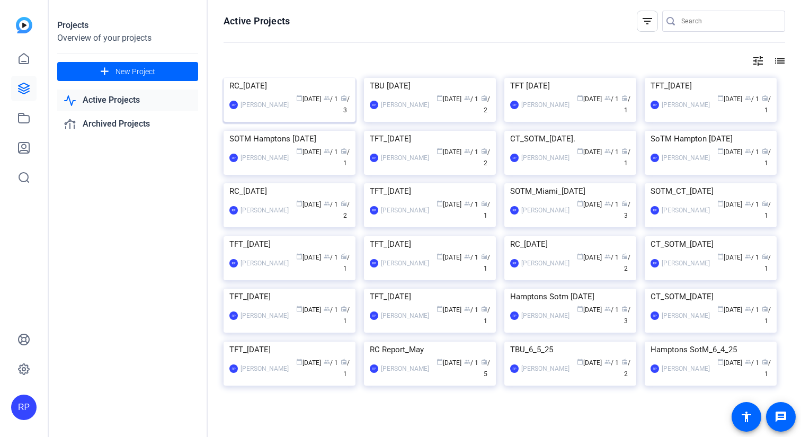
click at [292, 78] on img at bounding box center [290, 78] width 132 height 0
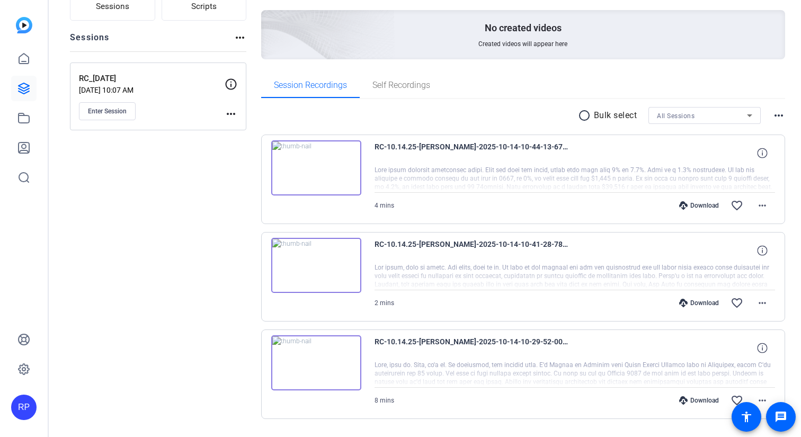
scroll to position [128, 0]
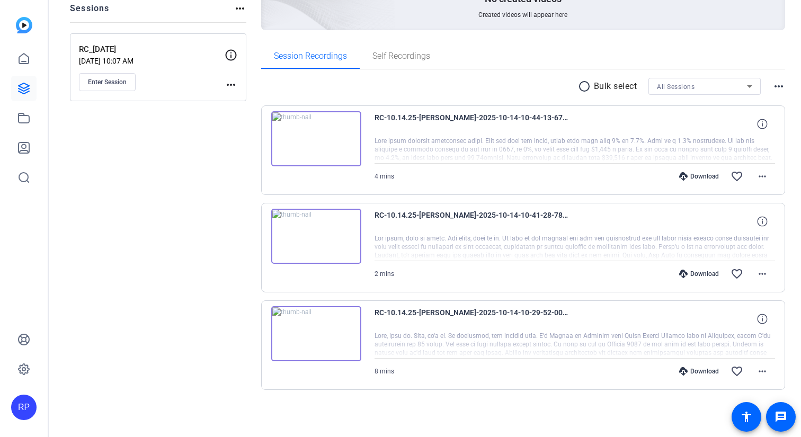
click at [692, 373] on div "Download" at bounding box center [699, 371] width 50 height 8
click at [697, 275] on div "Download" at bounding box center [699, 274] width 50 height 8
click at [688, 177] on div "Download" at bounding box center [699, 176] width 50 height 8
click at [768, 174] on mat-icon "more_horiz" at bounding box center [762, 176] width 13 height 13
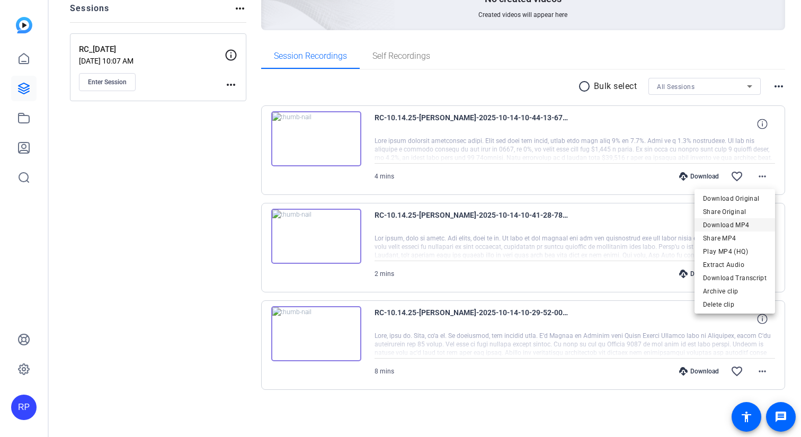
click at [736, 226] on span "Download MP4" at bounding box center [735, 225] width 64 height 13
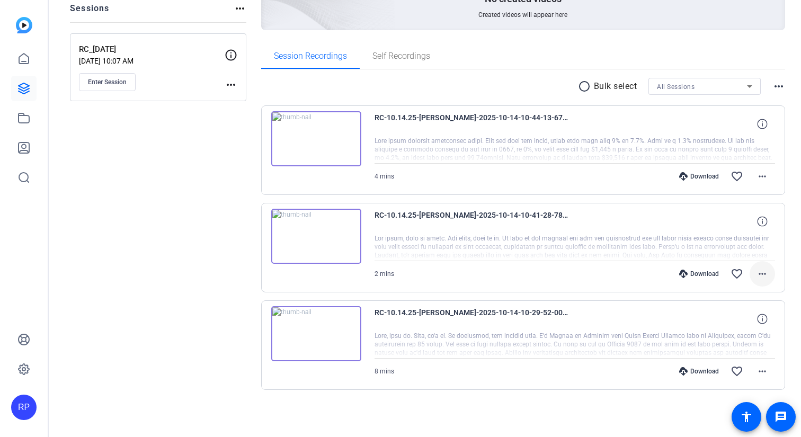
click at [762, 273] on mat-icon "more_horiz" at bounding box center [762, 274] width 13 height 13
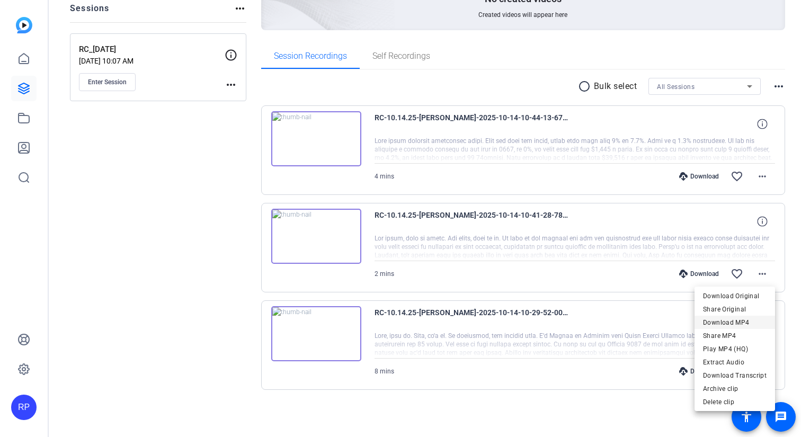
click at [737, 318] on span "Download MP4" at bounding box center [735, 322] width 64 height 13
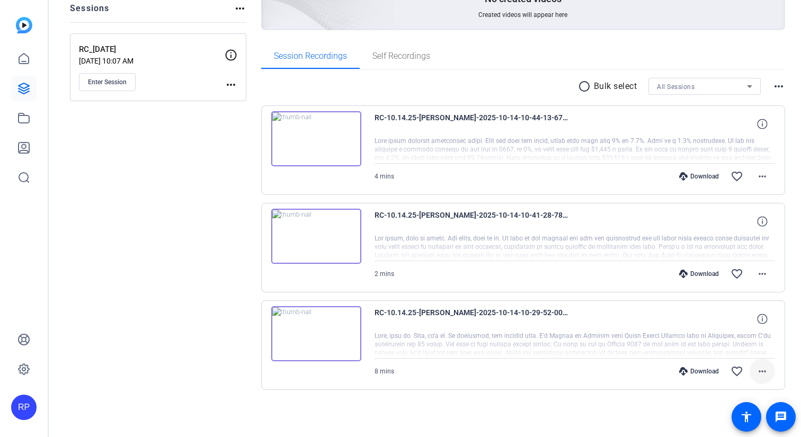
click at [760, 366] on mat-icon "more_horiz" at bounding box center [762, 371] width 13 height 13
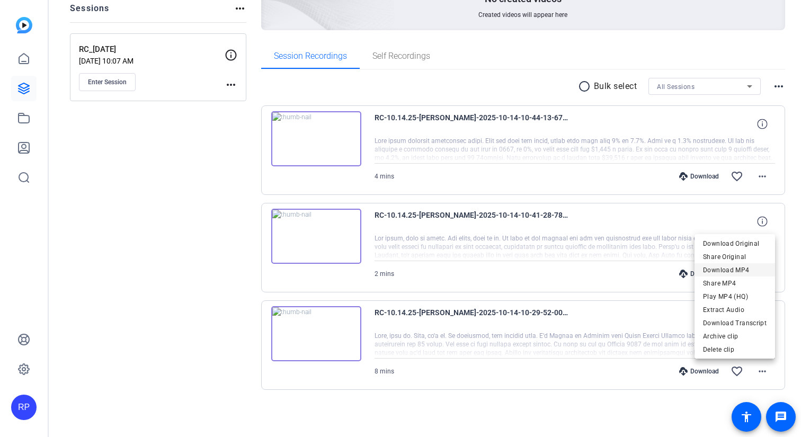
click at [742, 273] on span "Download MP4" at bounding box center [735, 270] width 64 height 13
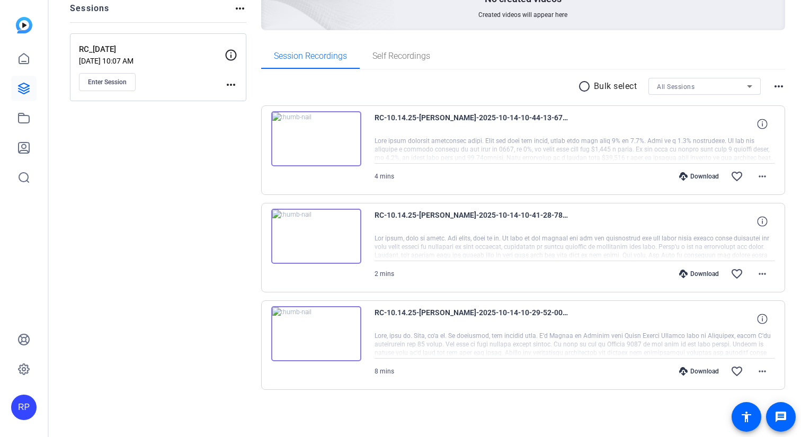
click at [102, 48] on p "RC_[DATE]" at bounding box center [152, 49] width 146 height 12
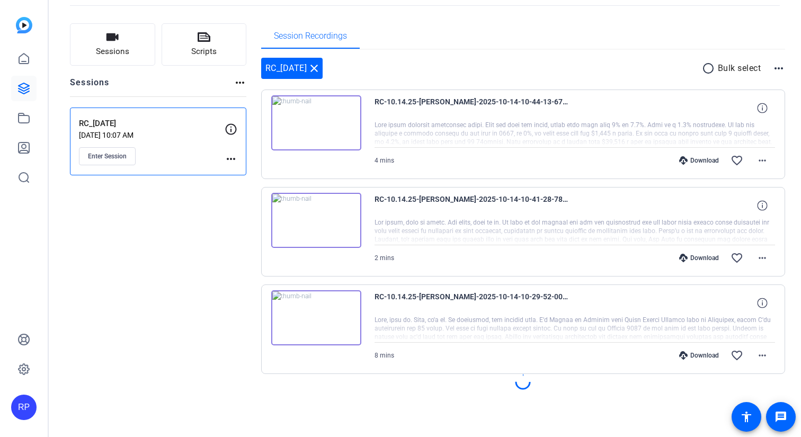
scroll to position [38, 0]
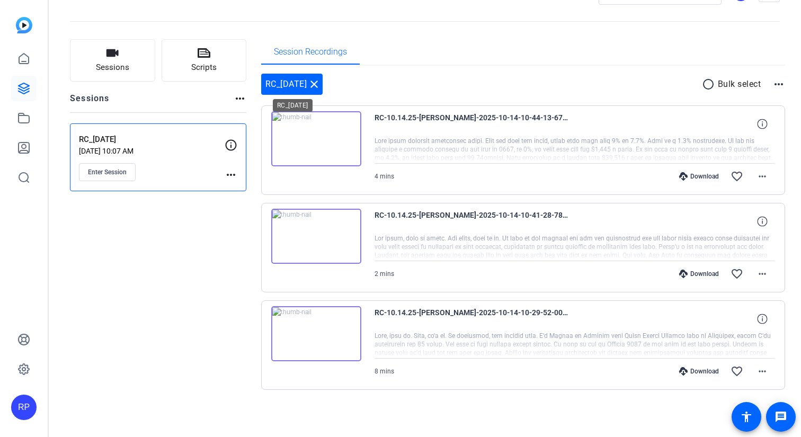
click at [321, 85] on mat-icon "close" at bounding box center [314, 84] width 13 height 13
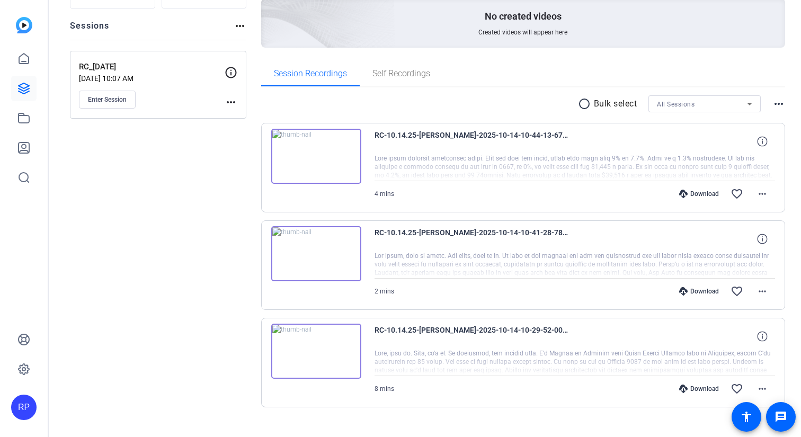
scroll to position [128, 0]
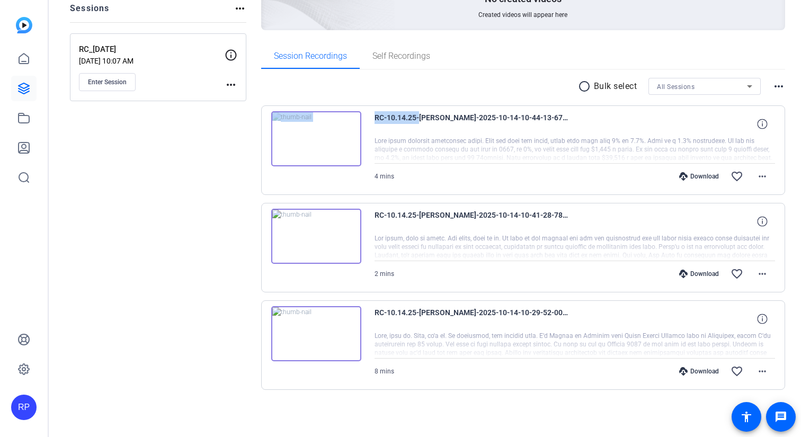
drag, startPoint x: 416, startPoint y: 118, endPoint x: 360, endPoint y: 120, distance: 55.7
click at [360, 120] on div "RC-10.14.25-[PERSON_NAME]-2025-10-14-10-44-13-677-0 4 mins Download favorite_bo…" at bounding box center [523, 150] width 524 height 90
copy div "RC-10.14.25"
